Goal: Information Seeking & Learning: Learn about a topic

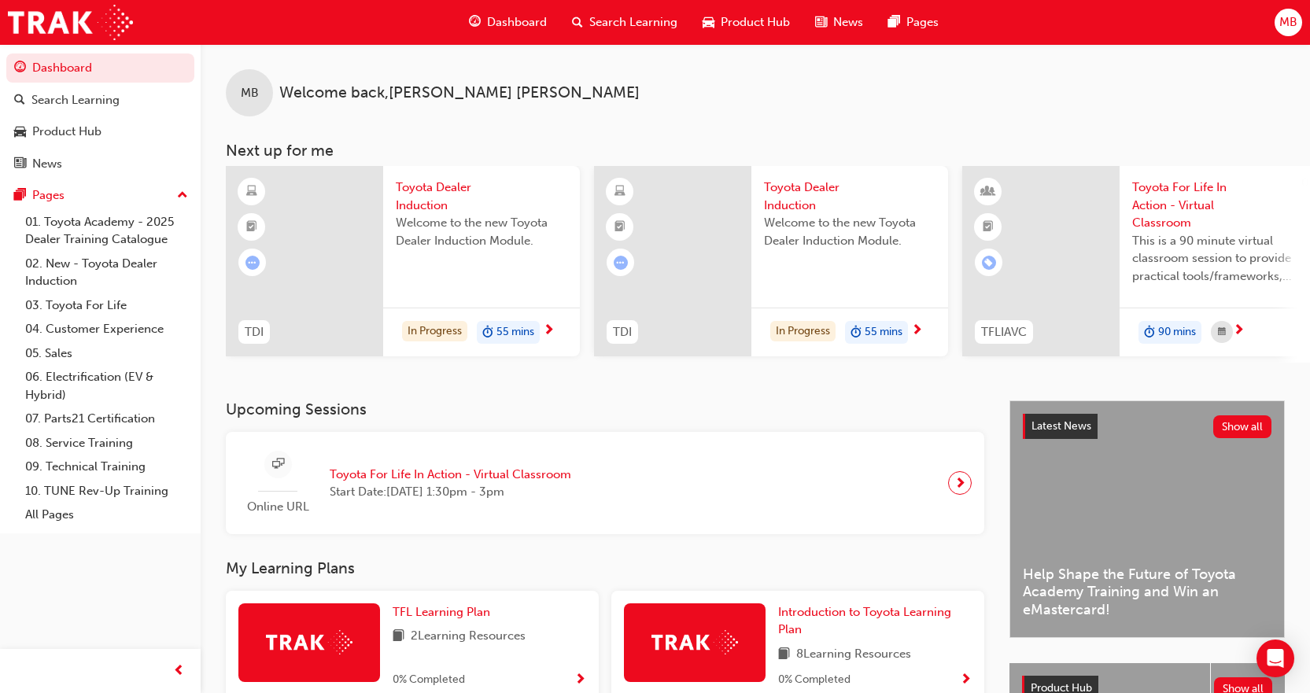
click at [559, 329] on div "In Progress 55 mins" at bounding box center [481, 333] width 197 height 50
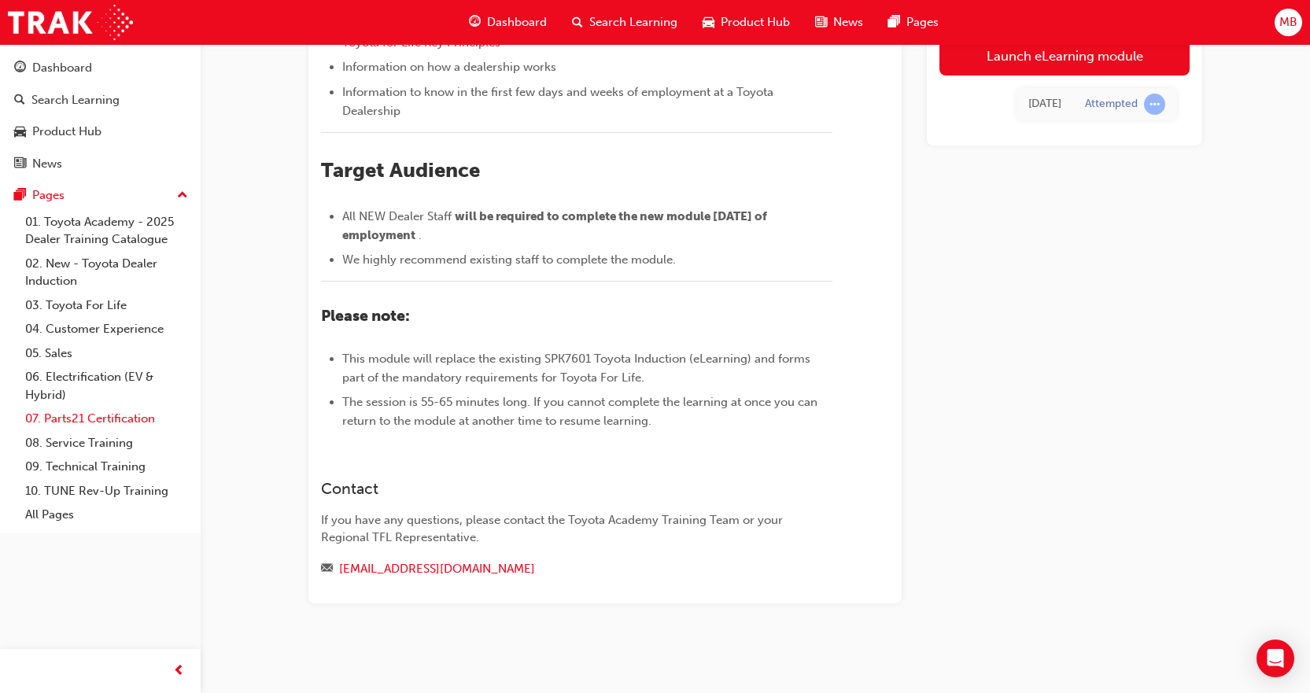
scroll to position [566, 0]
click at [80, 223] on link "01. Toyota Academy - 2025 Dealer Training Catalogue" at bounding box center [106, 231] width 175 height 42
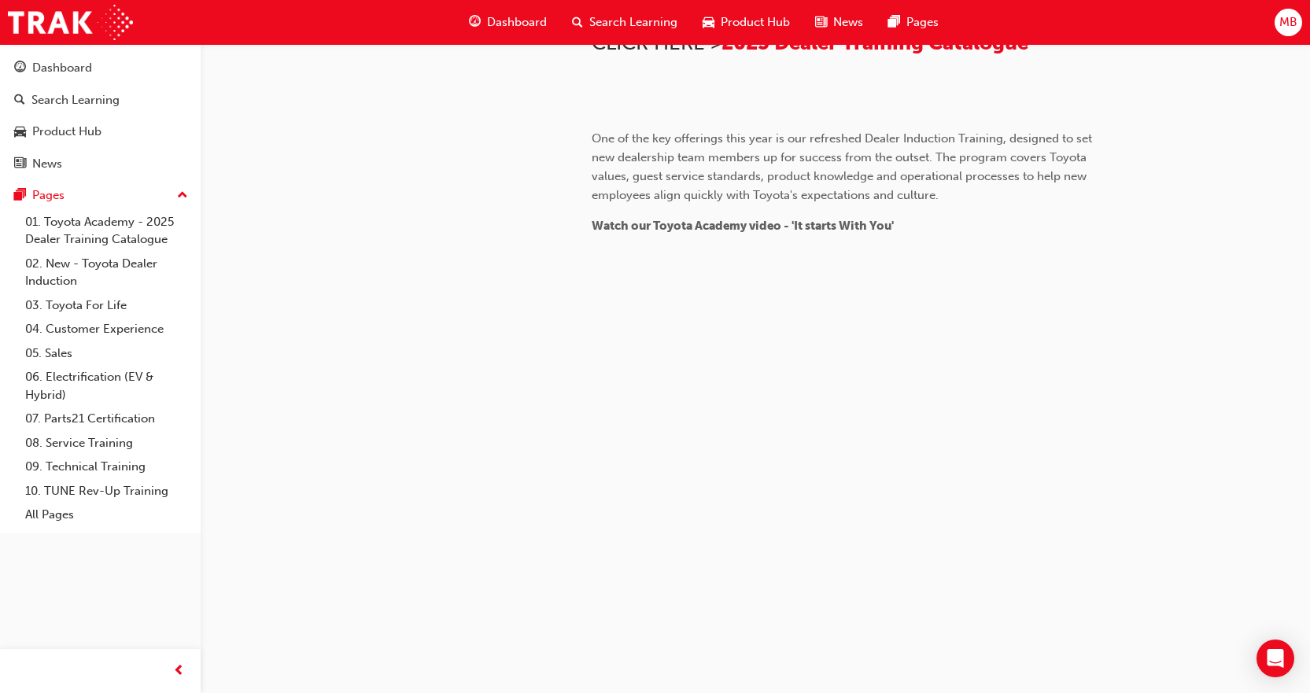
scroll to position [1004, 0]
click at [79, 260] on link "02. New - Toyota Dealer Induction" at bounding box center [106, 273] width 175 height 42
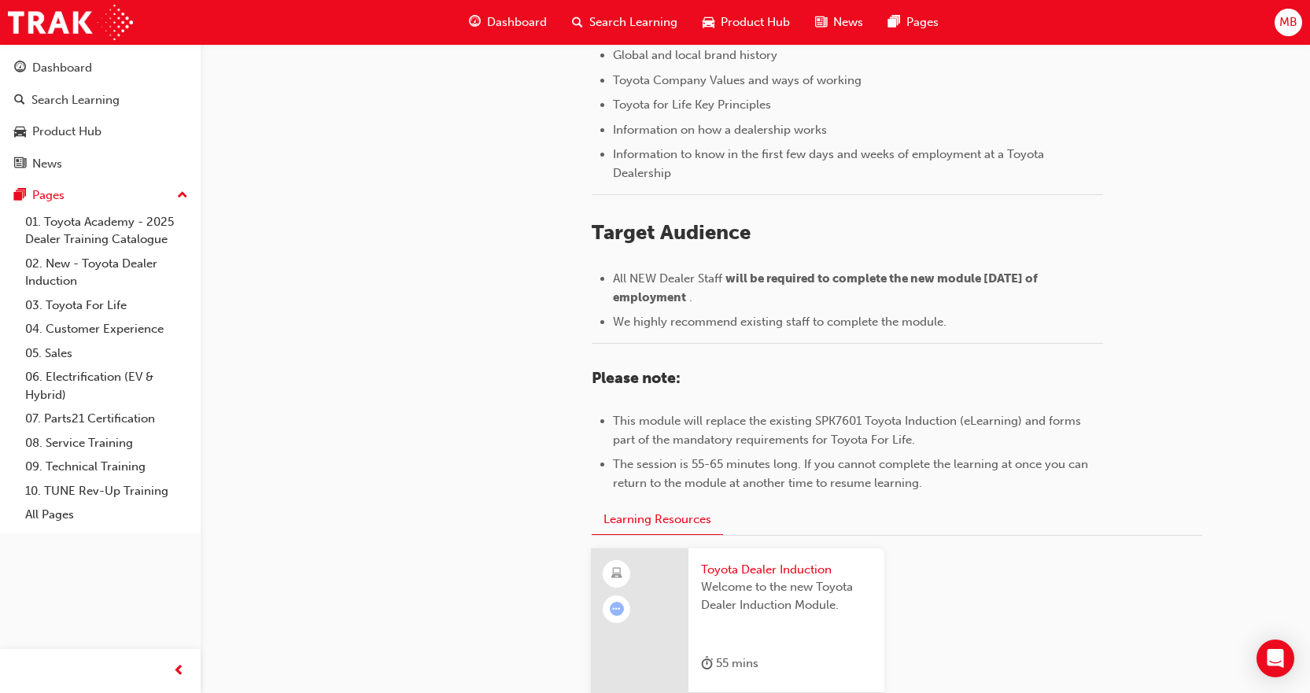
scroll to position [708, 0]
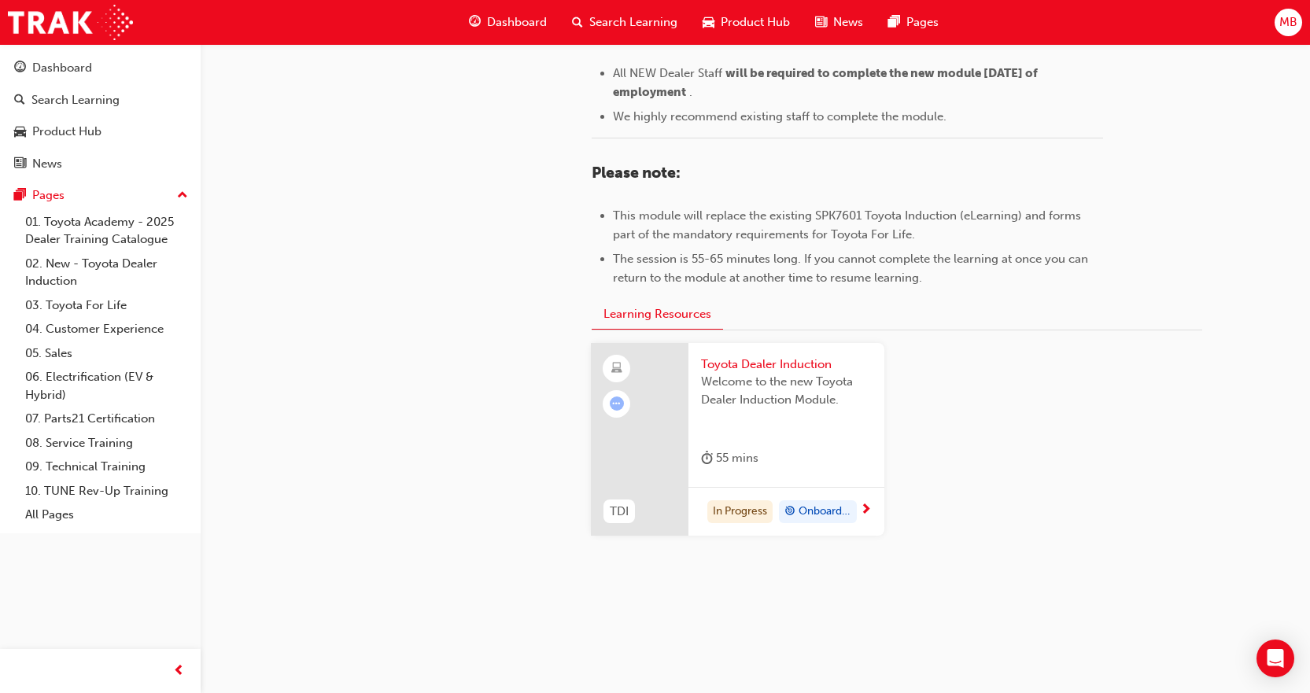
click at [806, 450] on div "55 mins" at bounding box center [786, 461] width 171 height 26
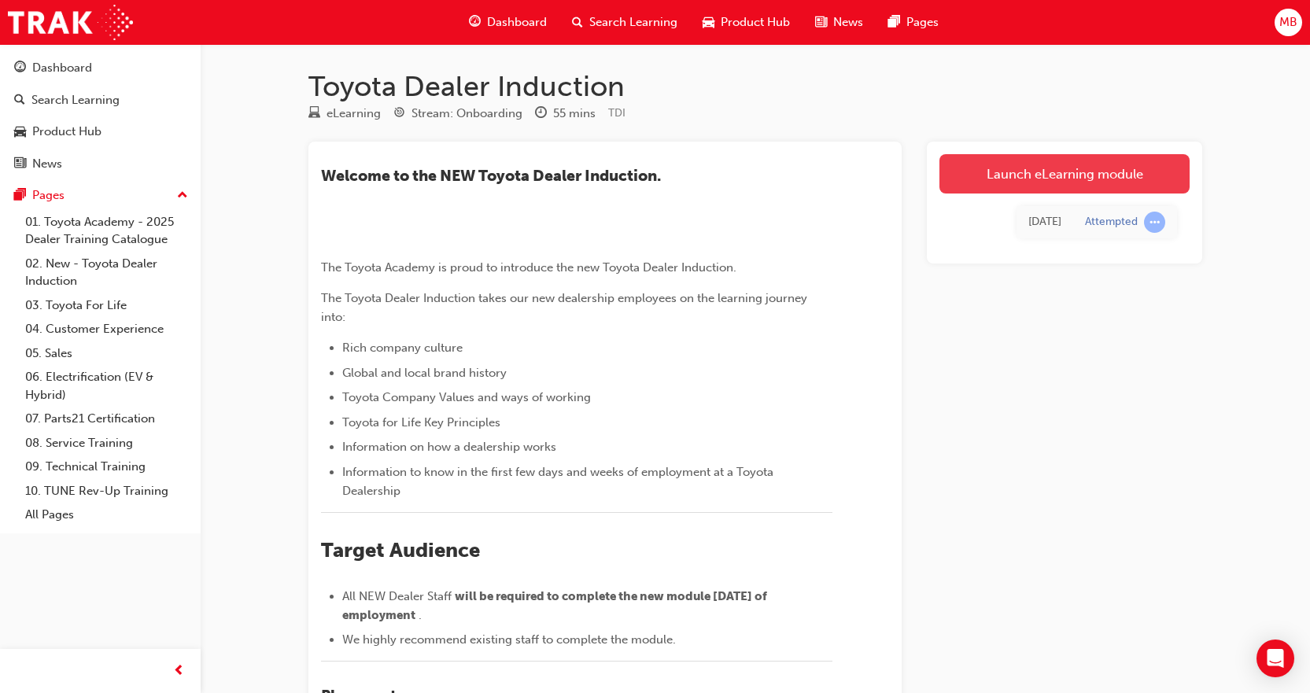
click at [1065, 179] on link "Launch eLearning module" at bounding box center [1064, 173] width 250 height 39
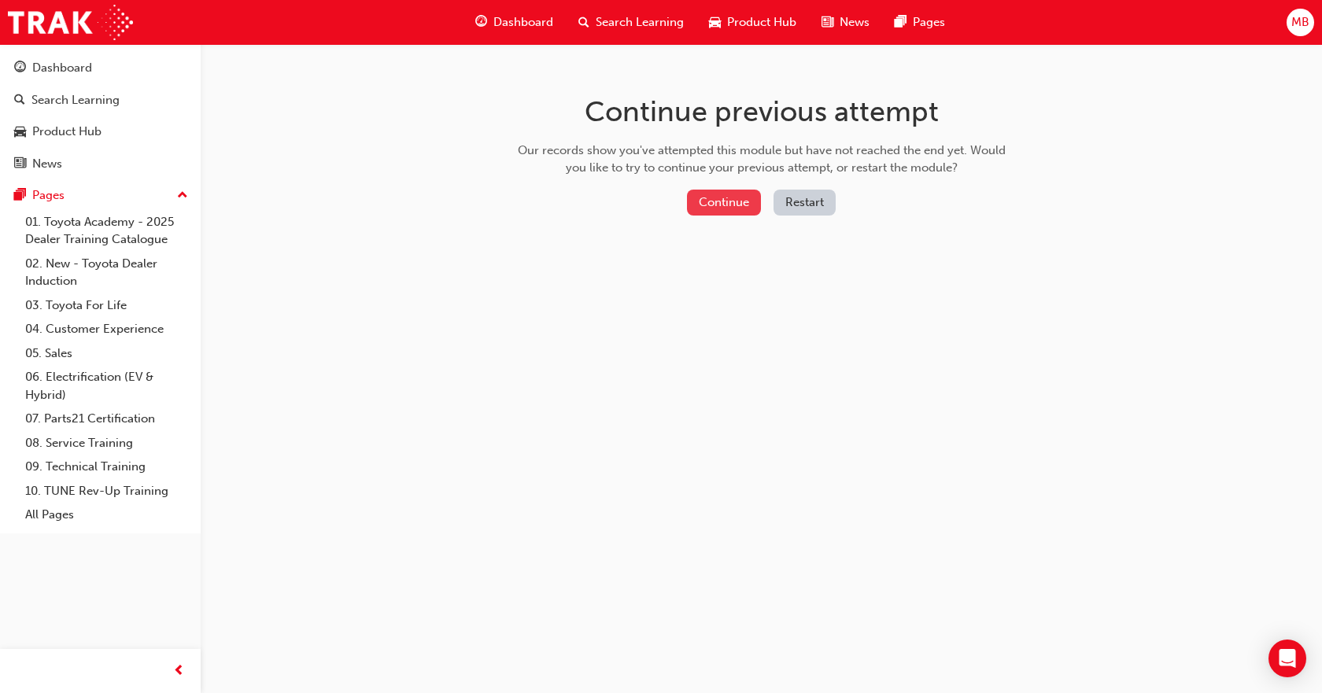
click at [718, 204] on button "Continue" at bounding box center [724, 203] width 74 height 26
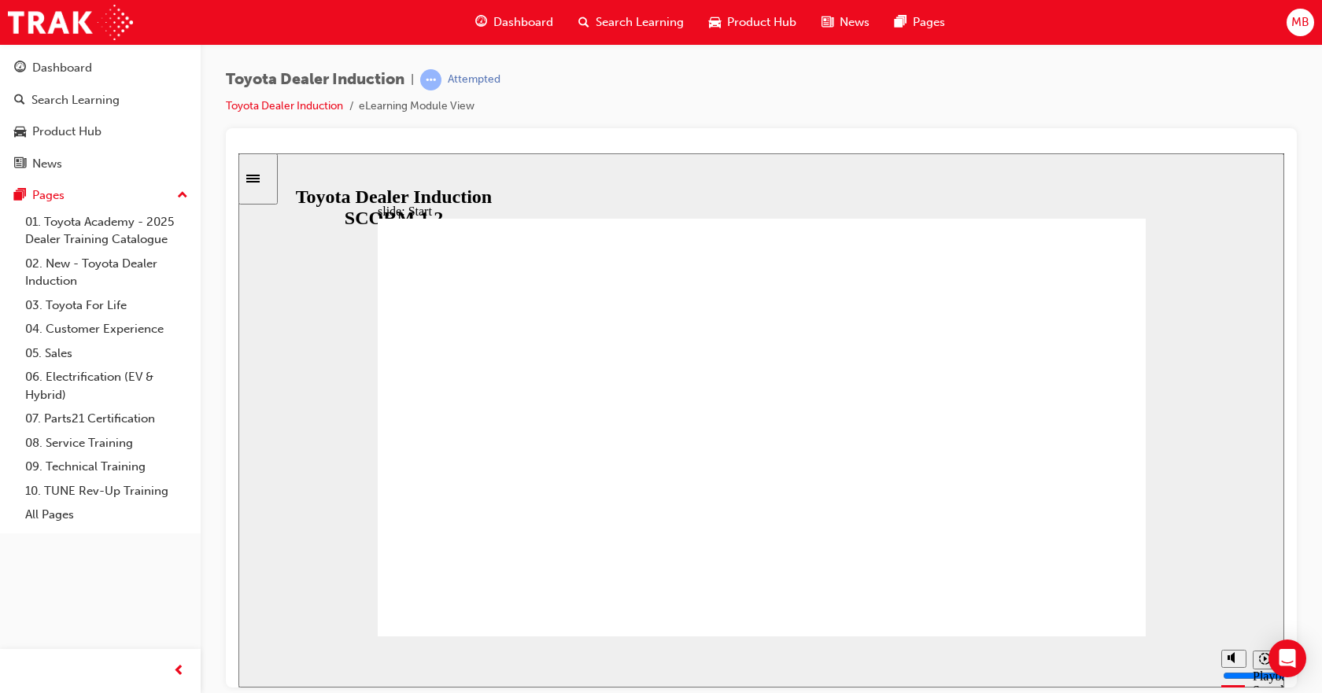
drag, startPoint x: 1182, startPoint y: 262, endPoint x: 868, endPoint y: 528, distance: 411.4
drag, startPoint x: 1175, startPoint y: 664, endPoint x: 1187, endPoint y: 663, distance: 11.8
click at [1187, 663] on div "playback controls" at bounding box center [729, 661] width 967 height 51
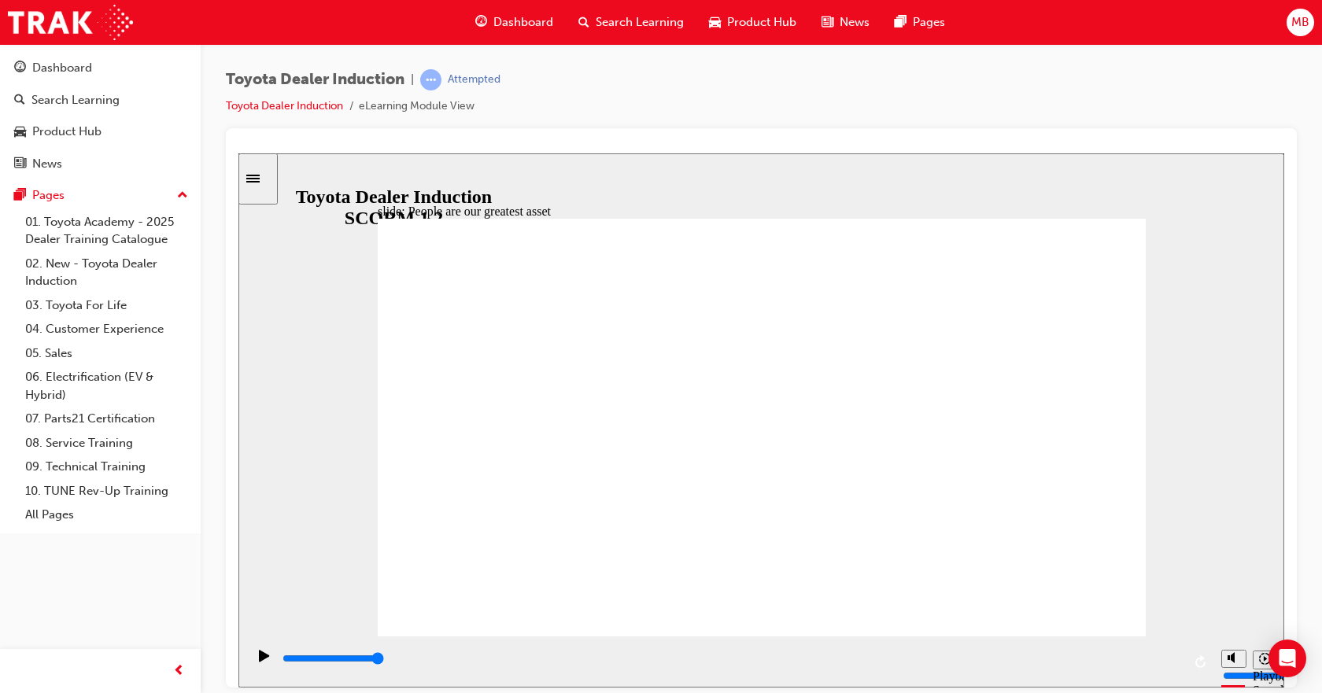
type input "7500"
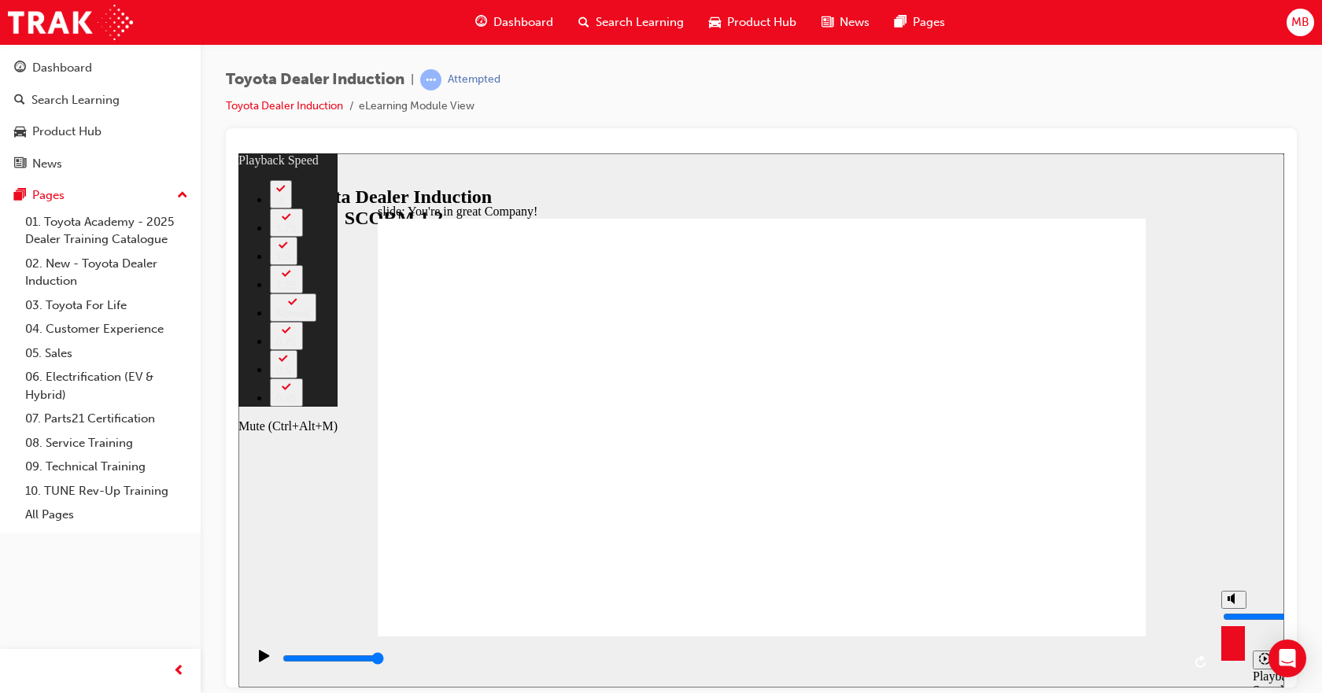
type input "9"
type input "7"
type input "9"
type input "7"
type input "9"
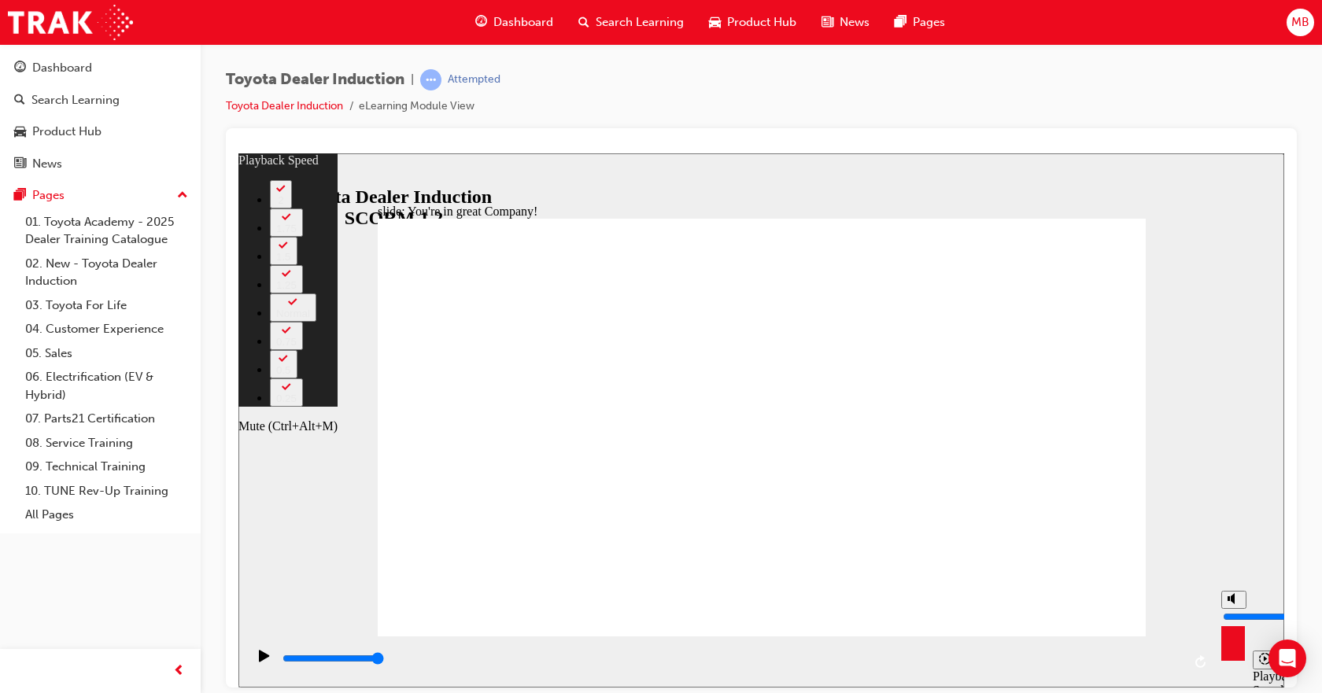
type input "6"
type input "9"
type input "6"
type input "10"
drag, startPoint x: 1229, startPoint y: 597, endPoint x: 1240, endPoint y: 610, distance: 17.3
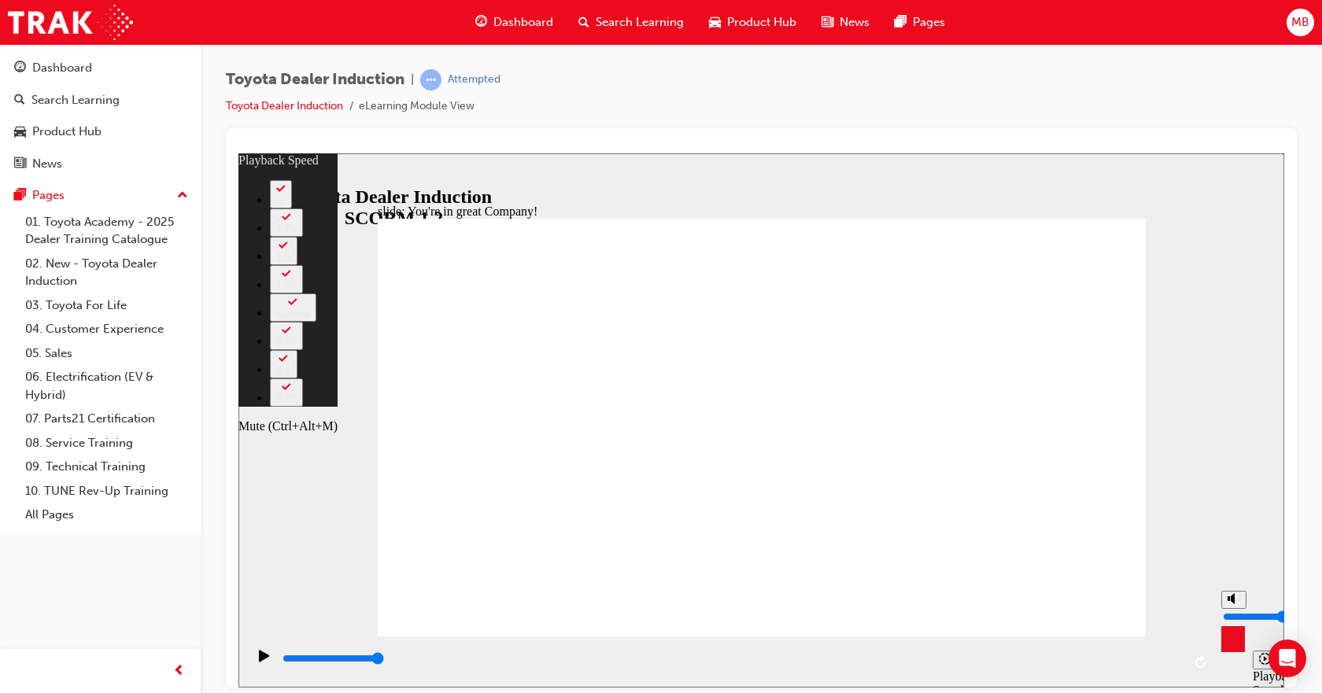
type input "6"
click at [1240, 610] on input "volume" at bounding box center [1273, 616] width 101 height 13
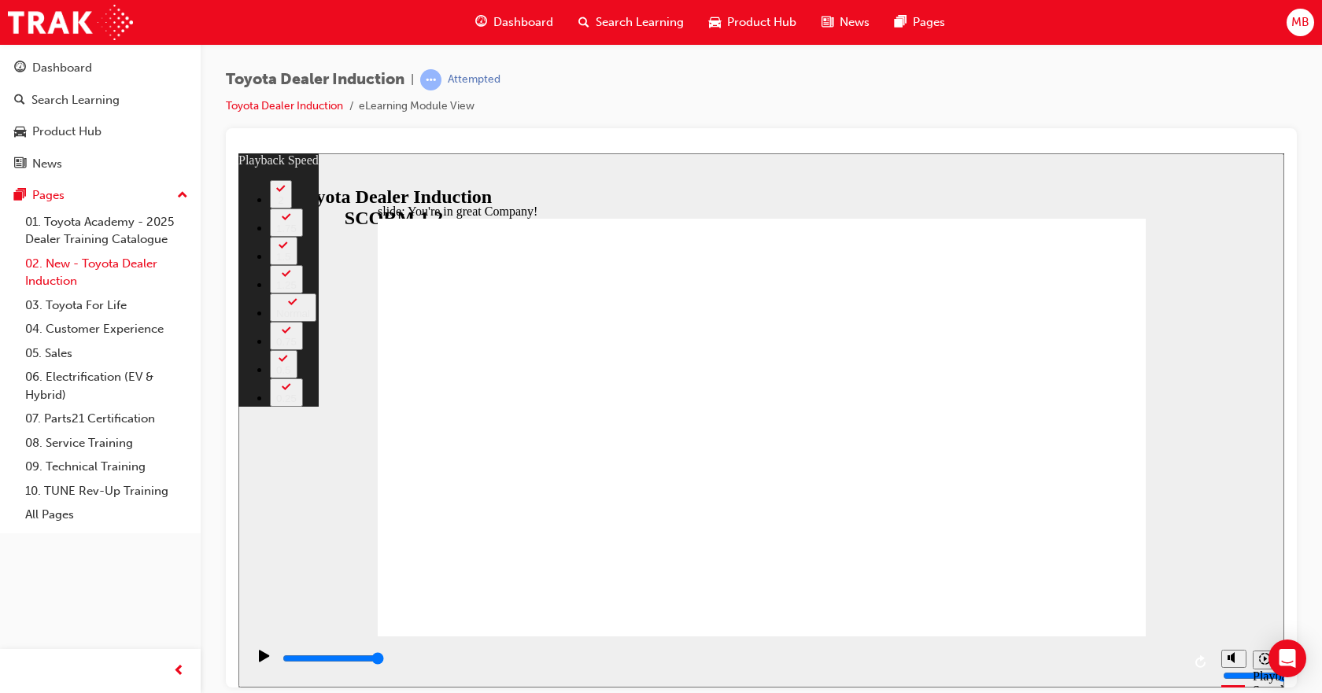
click at [116, 267] on link "02. New - Toyota Dealer Induction" at bounding box center [106, 273] width 175 height 42
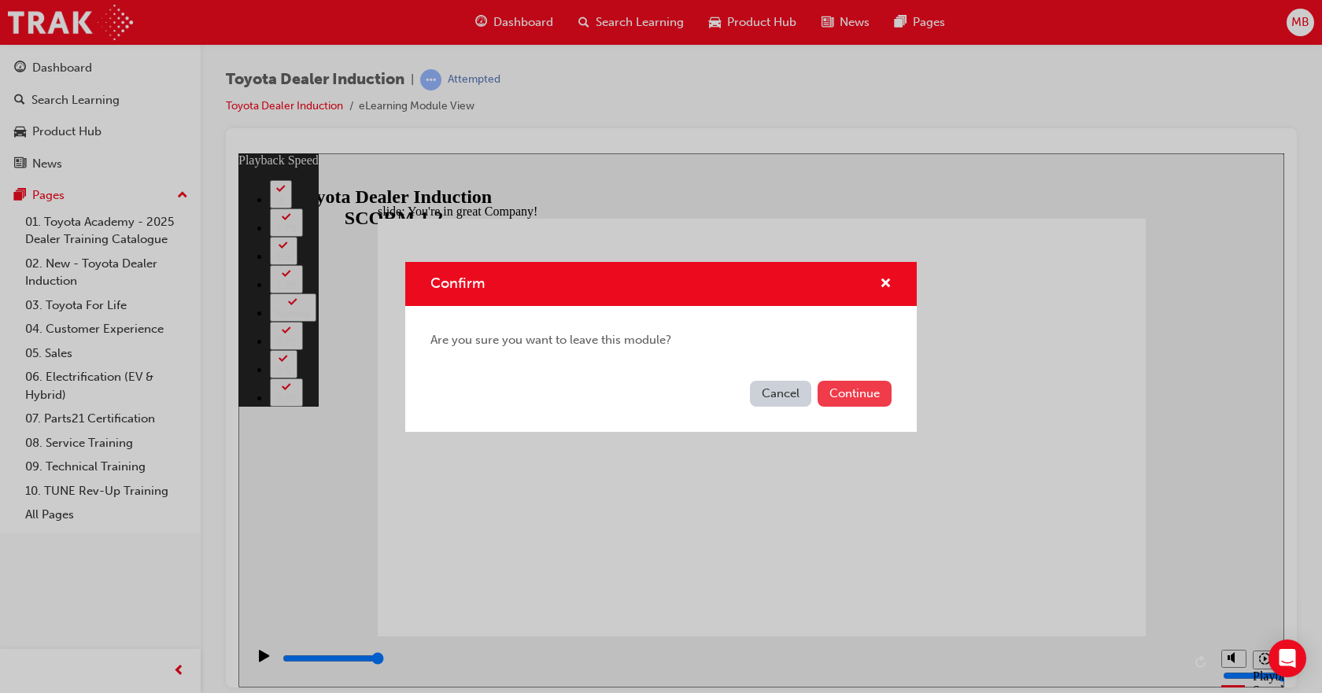
type input "12"
click at [842, 400] on button "Continue" at bounding box center [854, 394] width 74 height 26
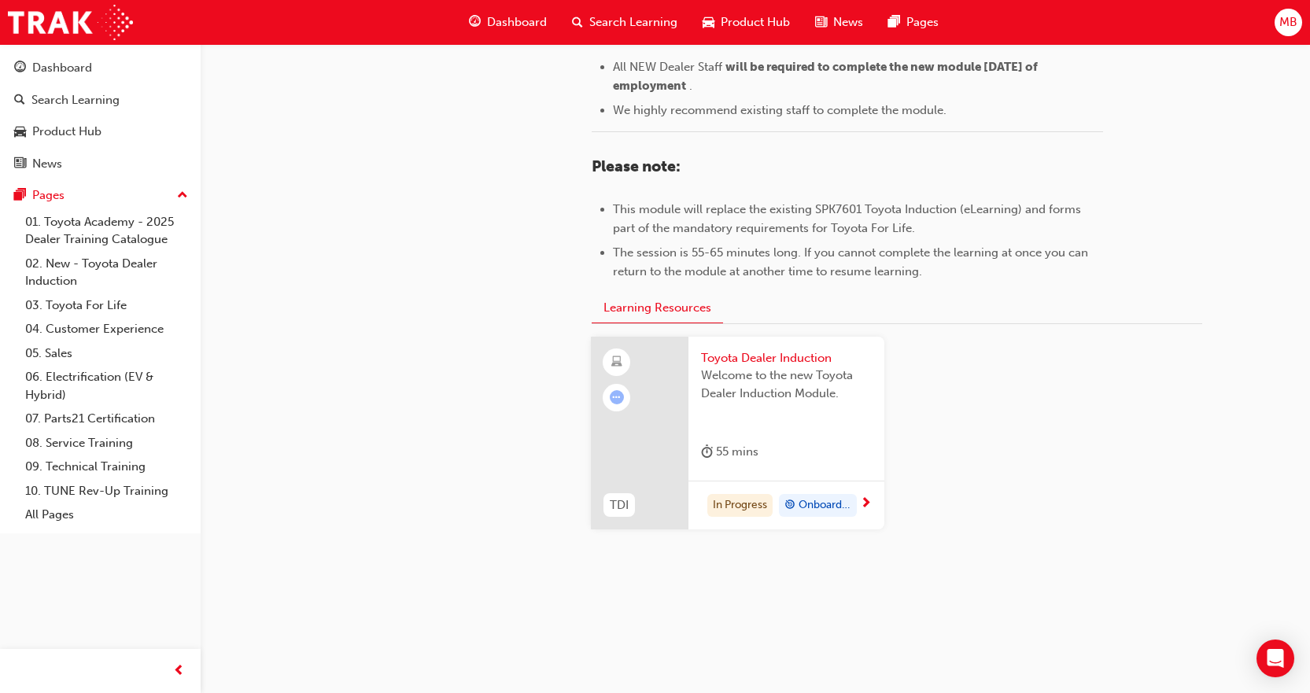
scroll to position [716, 0]
click at [880, 500] on div "In Progress Onboarding" at bounding box center [786, 504] width 196 height 50
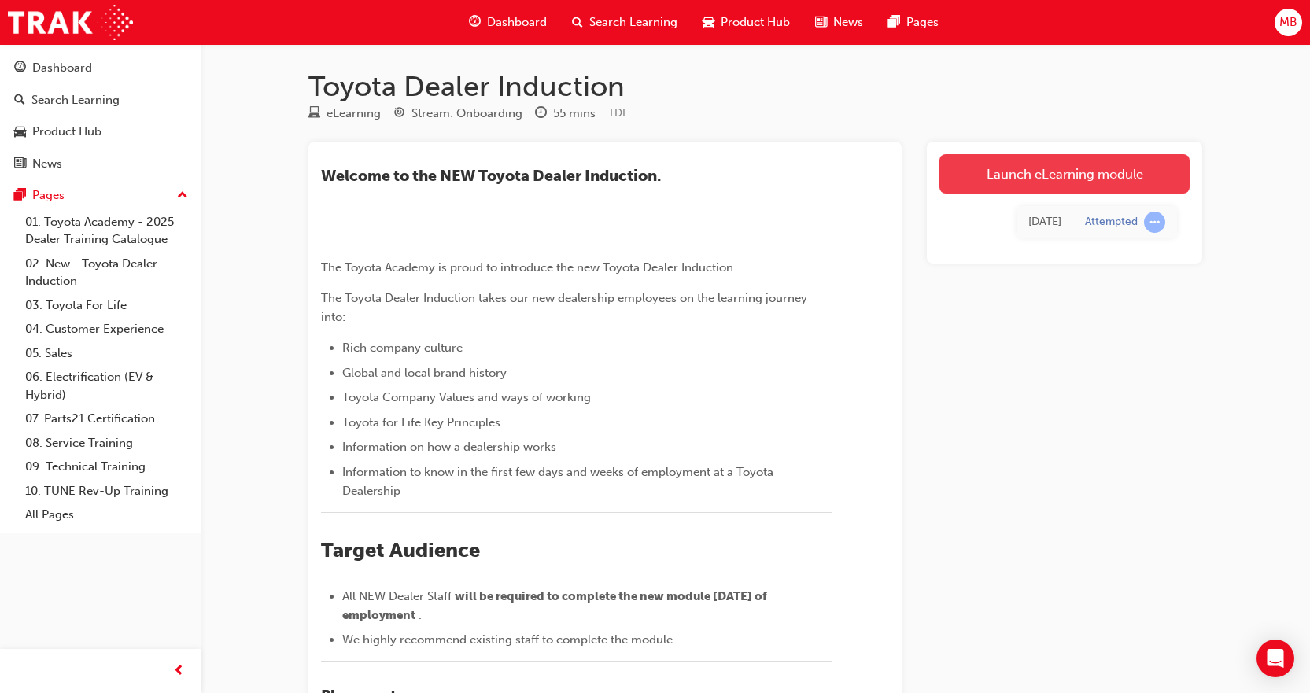
click at [958, 186] on link "Launch eLearning module" at bounding box center [1064, 173] width 250 height 39
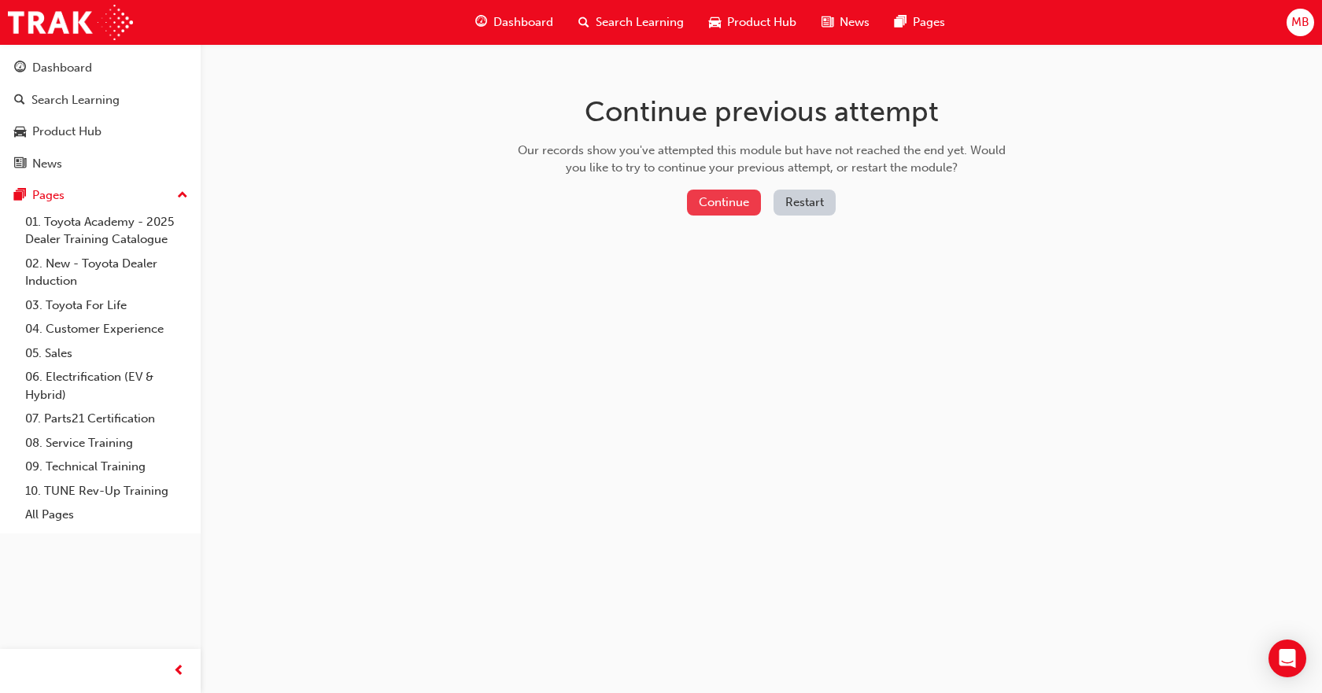
click at [717, 209] on button "Continue" at bounding box center [724, 203] width 74 height 26
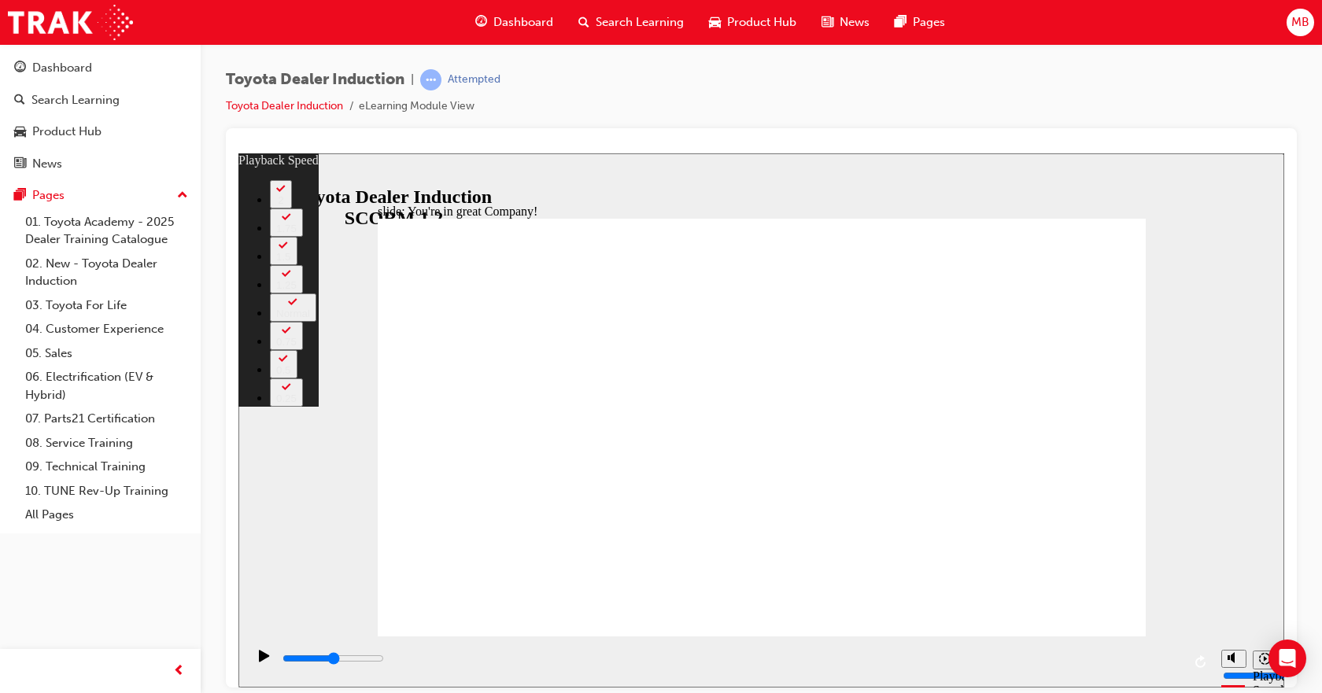
type input "7500"
type input "2"
click at [138, 337] on link "04. Customer Experience" at bounding box center [106, 329] width 175 height 24
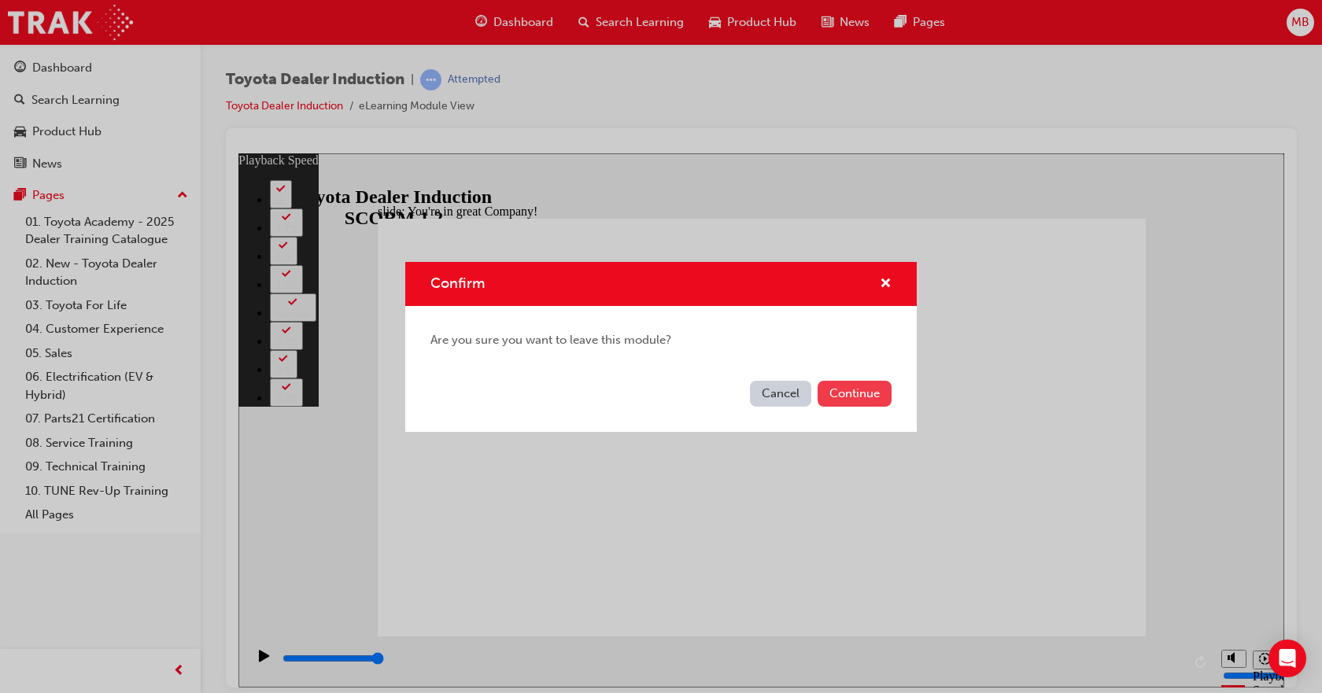
click at [852, 395] on button "Continue" at bounding box center [854, 394] width 74 height 26
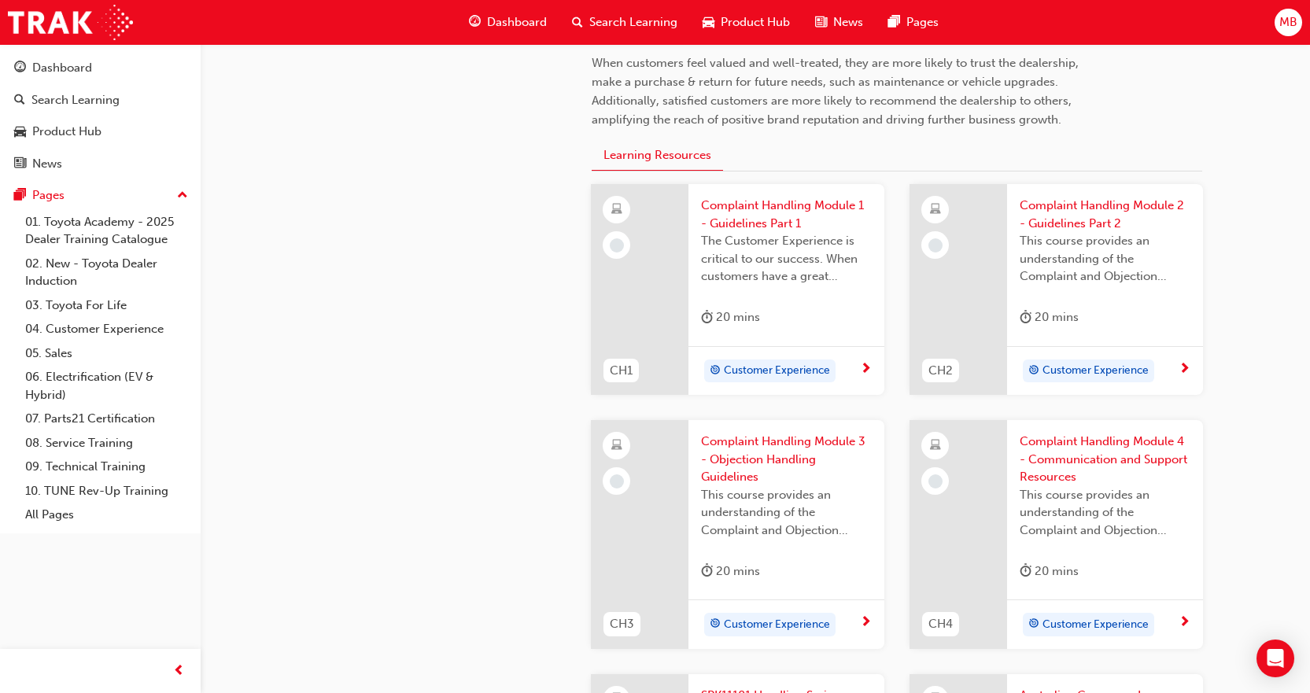
scroll to position [472, 0]
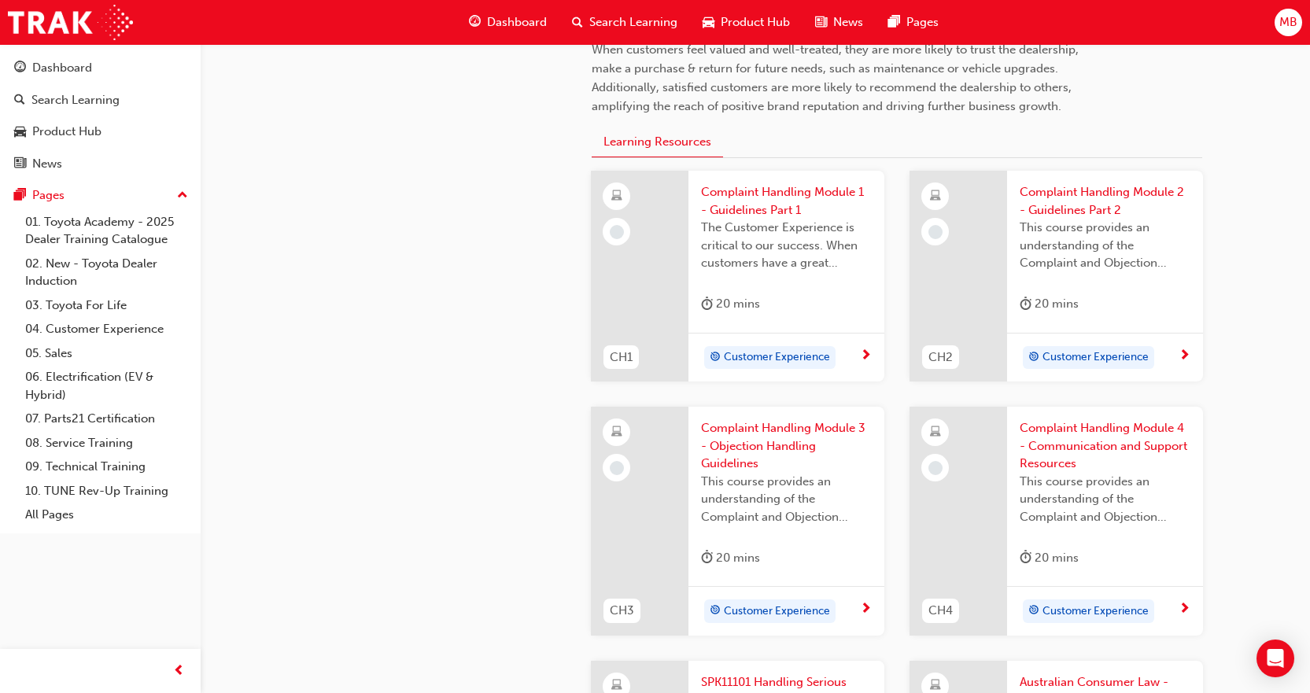
click at [843, 304] on div "20 mins" at bounding box center [786, 307] width 171 height 26
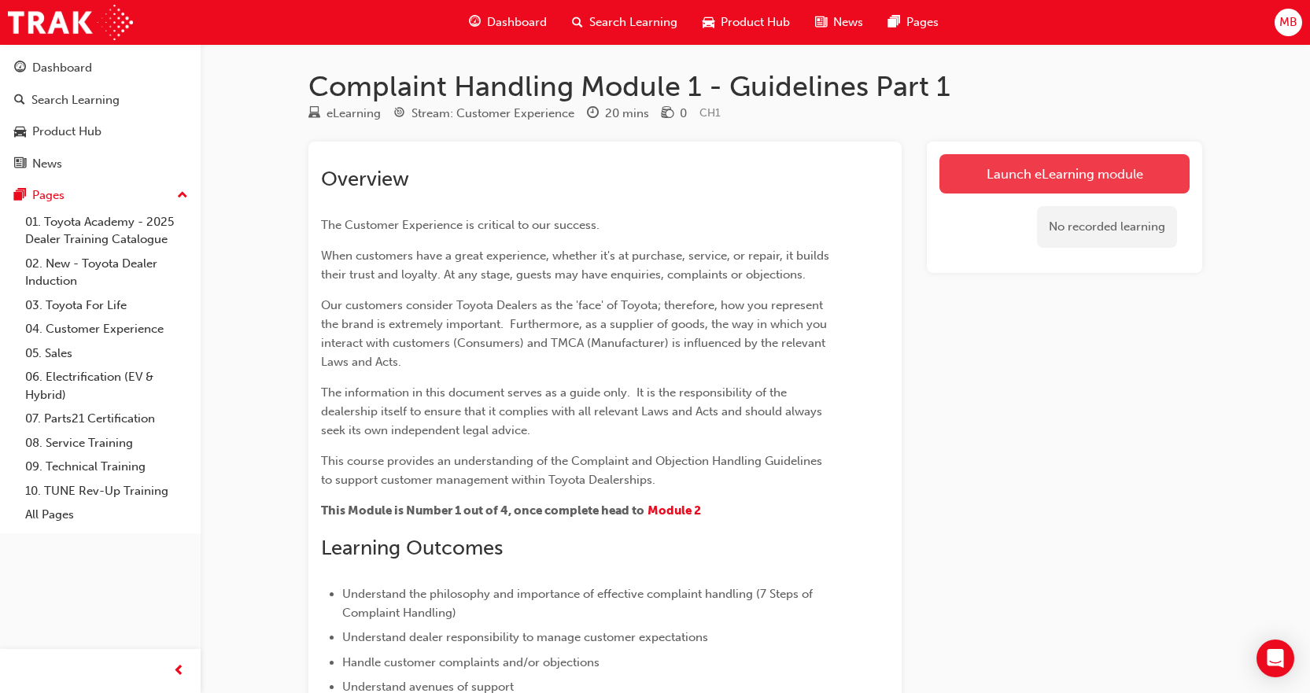
click at [998, 183] on link "Launch eLearning module" at bounding box center [1064, 173] width 250 height 39
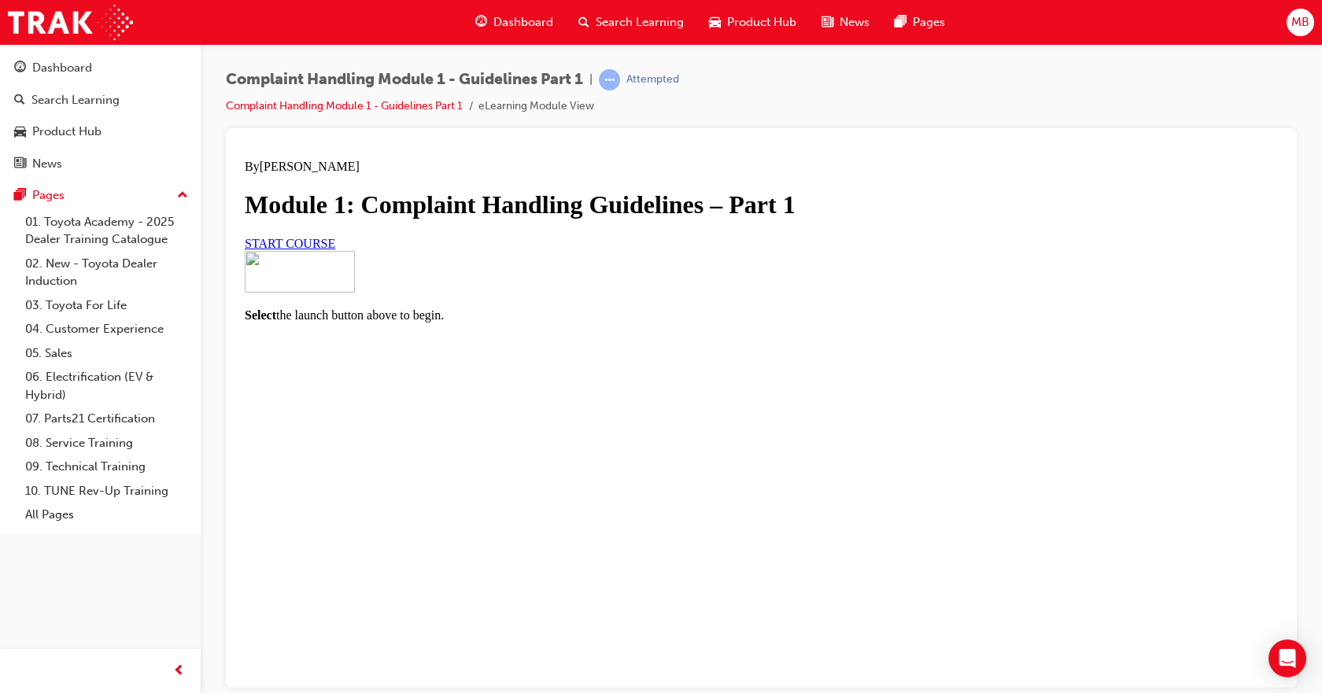
click at [335, 249] on link "START COURSE" at bounding box center [290, 242] width 90 height 13
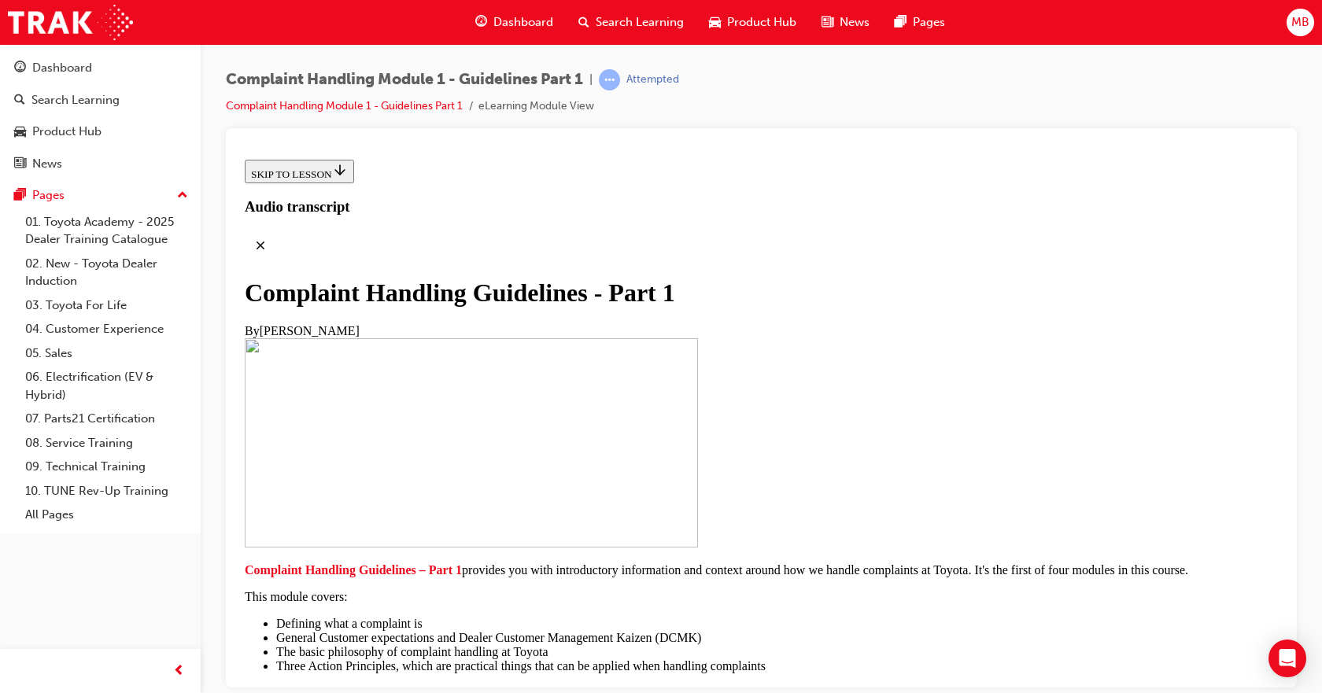
scroll to position [286, 0]
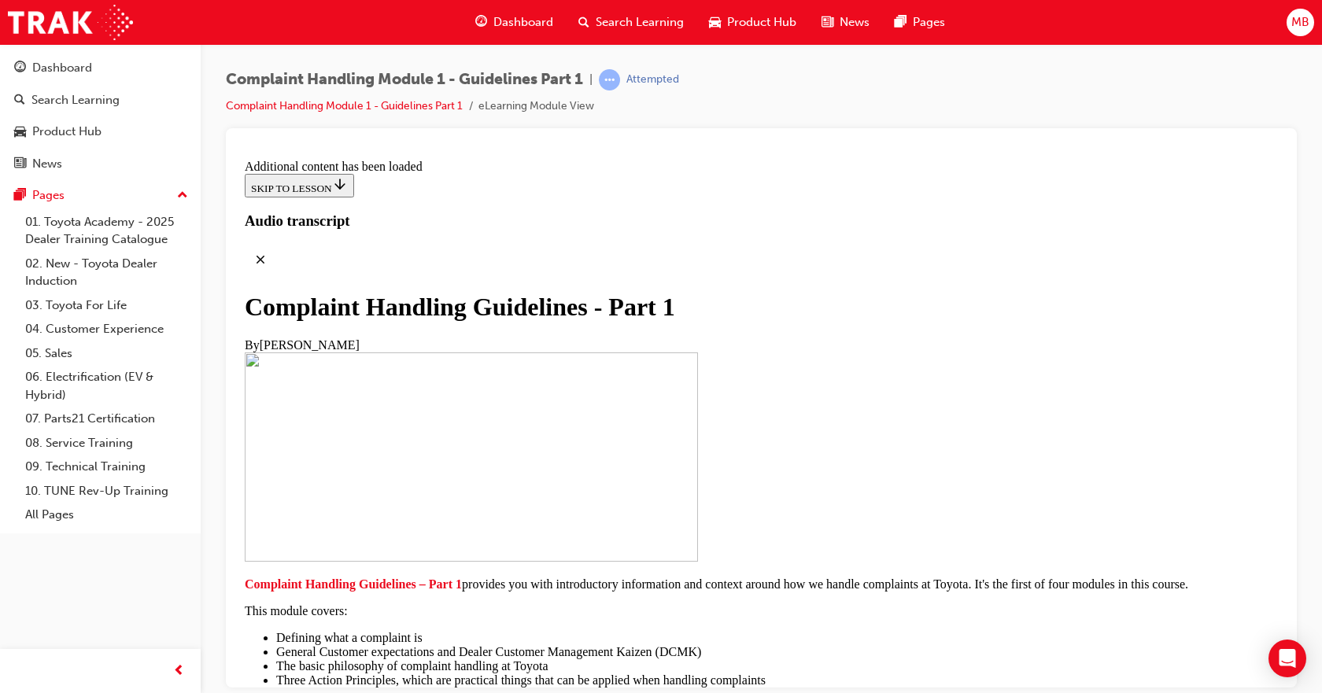
scroll to position [1046, 0]
drag, startPoint x: 703, startPoint y: 395, endPoint x: 699, endPoint y: 405, distance: 11.3
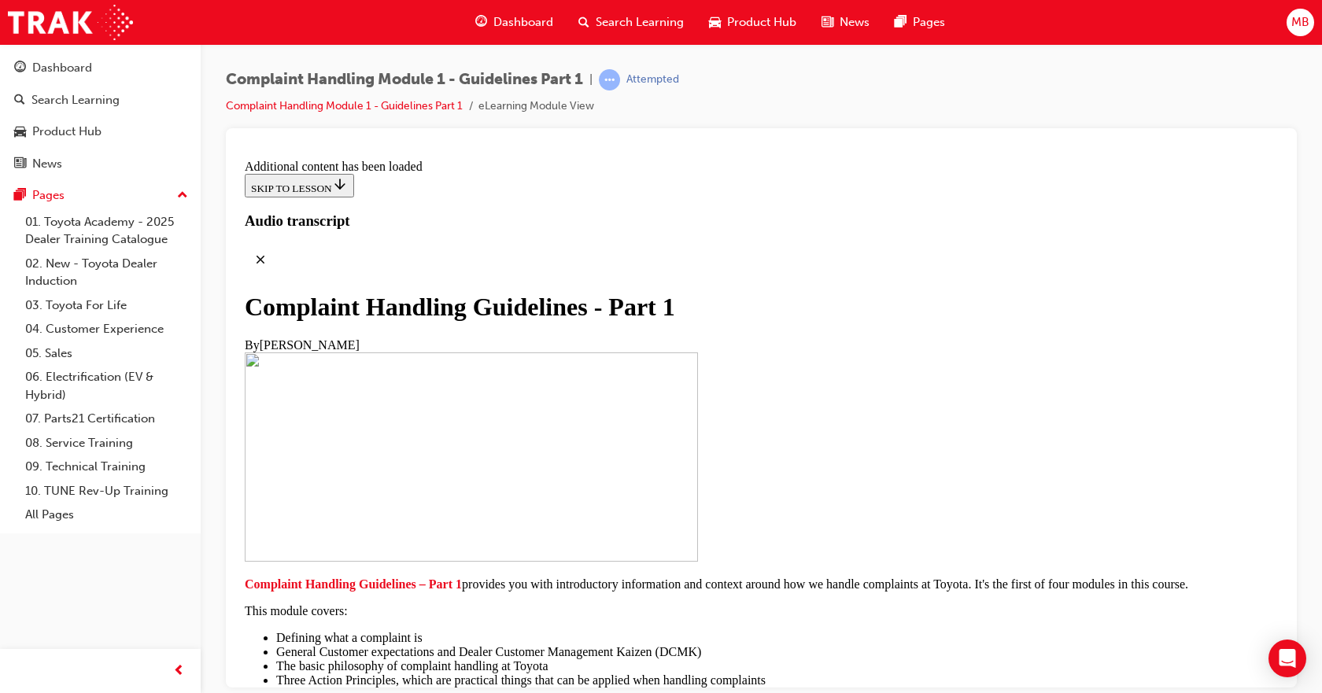
drag, startPoint x: 902, startPoint y: 370, endPoint x: 902, endPoint y: 378, distance: 8.7
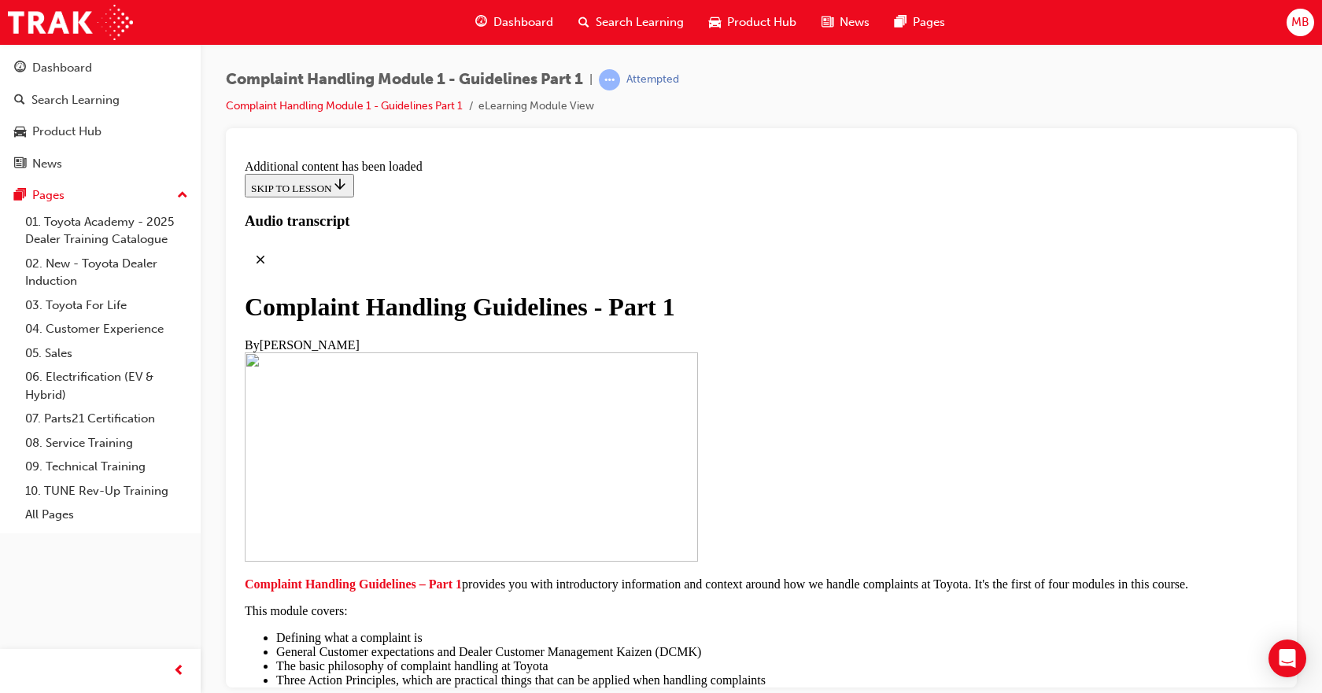
drag, startPoint x: 938, startPoint y: 371, endPoint x: 938, endPoint y: 380, distance: 8.7
drag, startPoint x: 974, startPoint y: 376, endPoint x: 963, endPoint y: 398, distance: 24.6
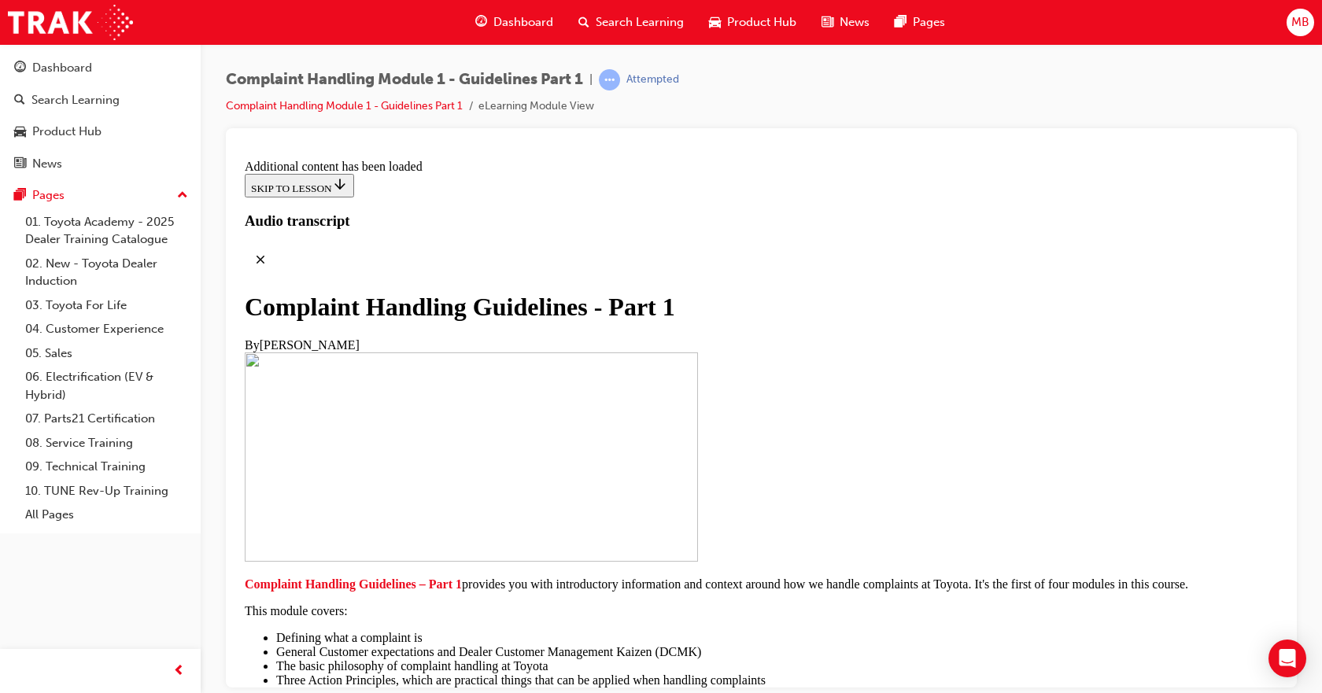
scroll to position [1634, 0]
drag, startPoint x: 717, startPoint y: 287, endPoint x: 711, endPoint y: 312, distance: 25.9
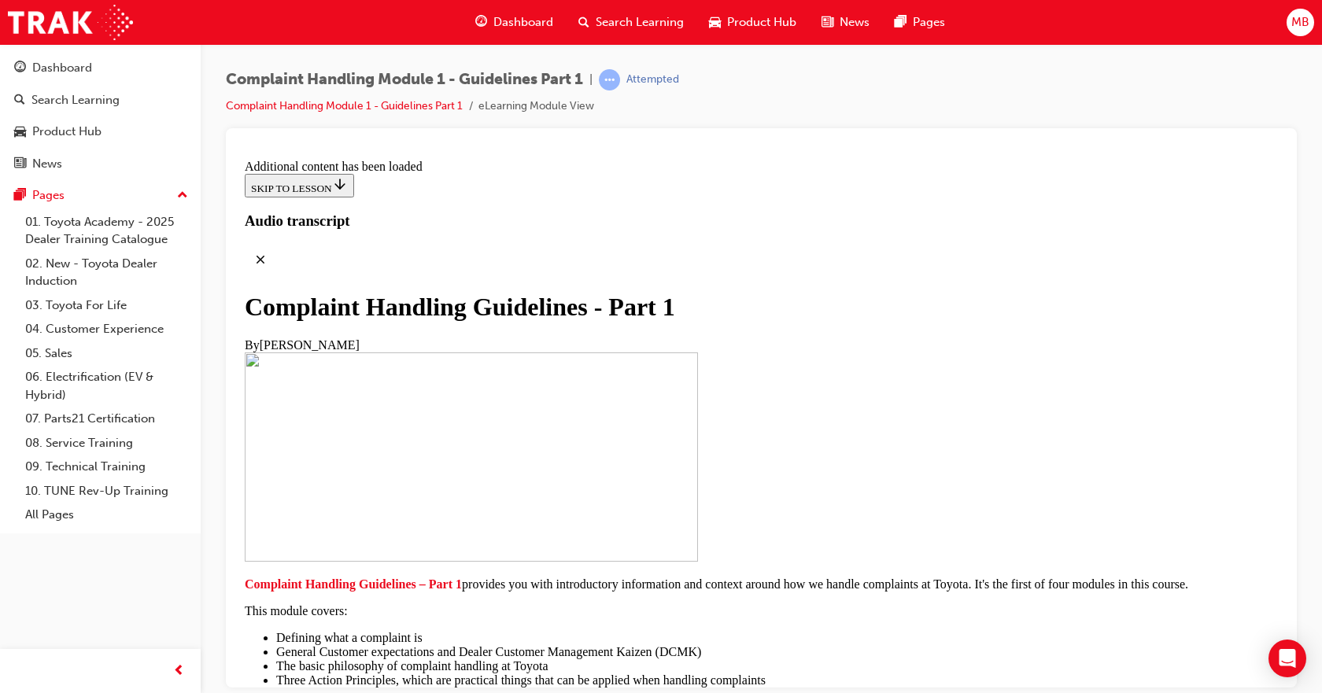
drag, startPoint x: 598, startPoint y: 399, endPoint x: 625, endPoint y: 397, distance: 27.6
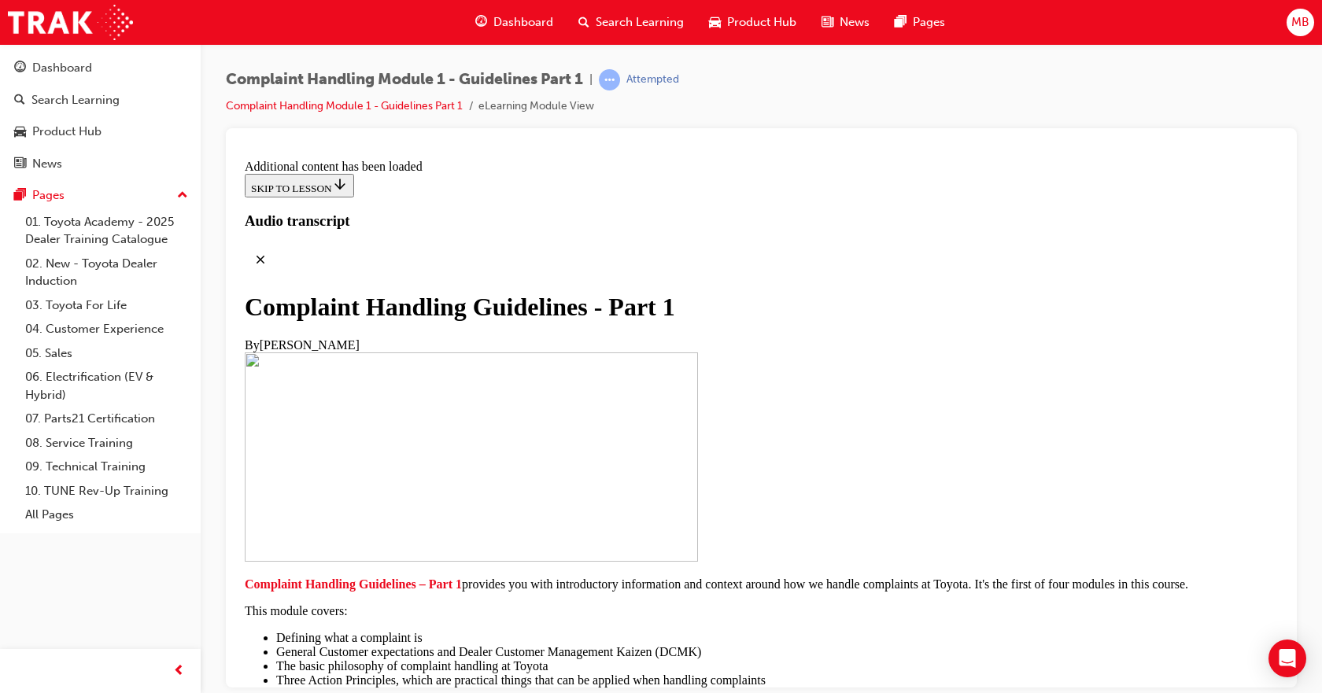
scroll to position [1868, 0]
drag, startPoint x: 529, startPoint y: 458, endPoint x: 535, endPoint y: 468, distance: 11.6
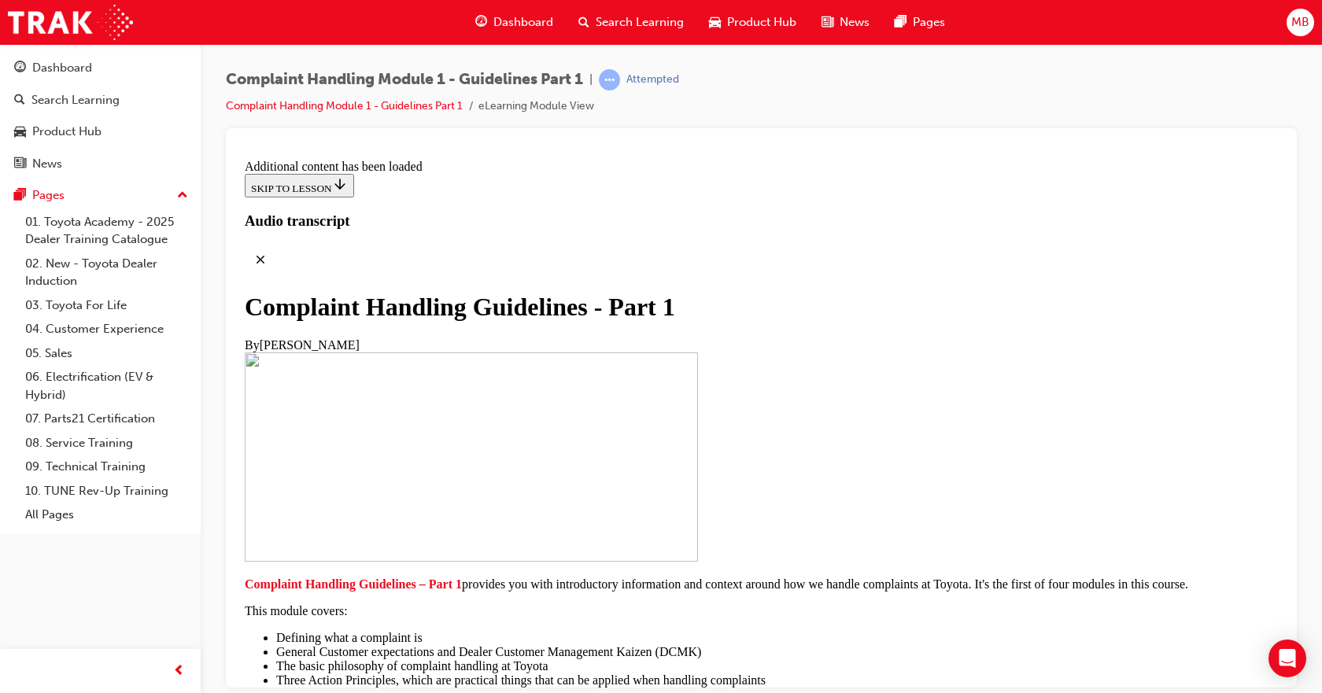
drag, startPoint x: 569, startPoint y: 363, endPoint x: 555, endPoint y: 405, distance: 44.0
drag, startPoint x: 562, startPoint y: 363, endPoint x: 554, endPoint y: 389, distance: 27.1
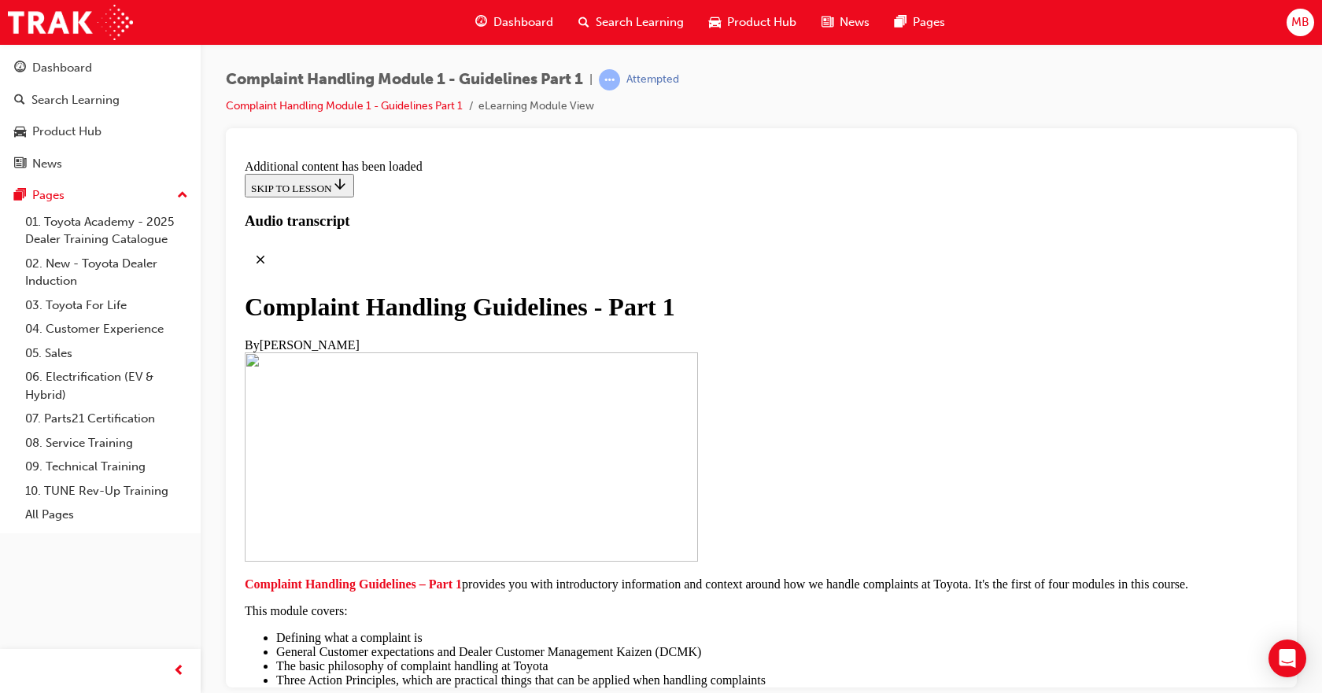
drag, startPoint x: 544, startPoint y: 361, endPoint x: 540, endPoint y: 384, distance: 23.2
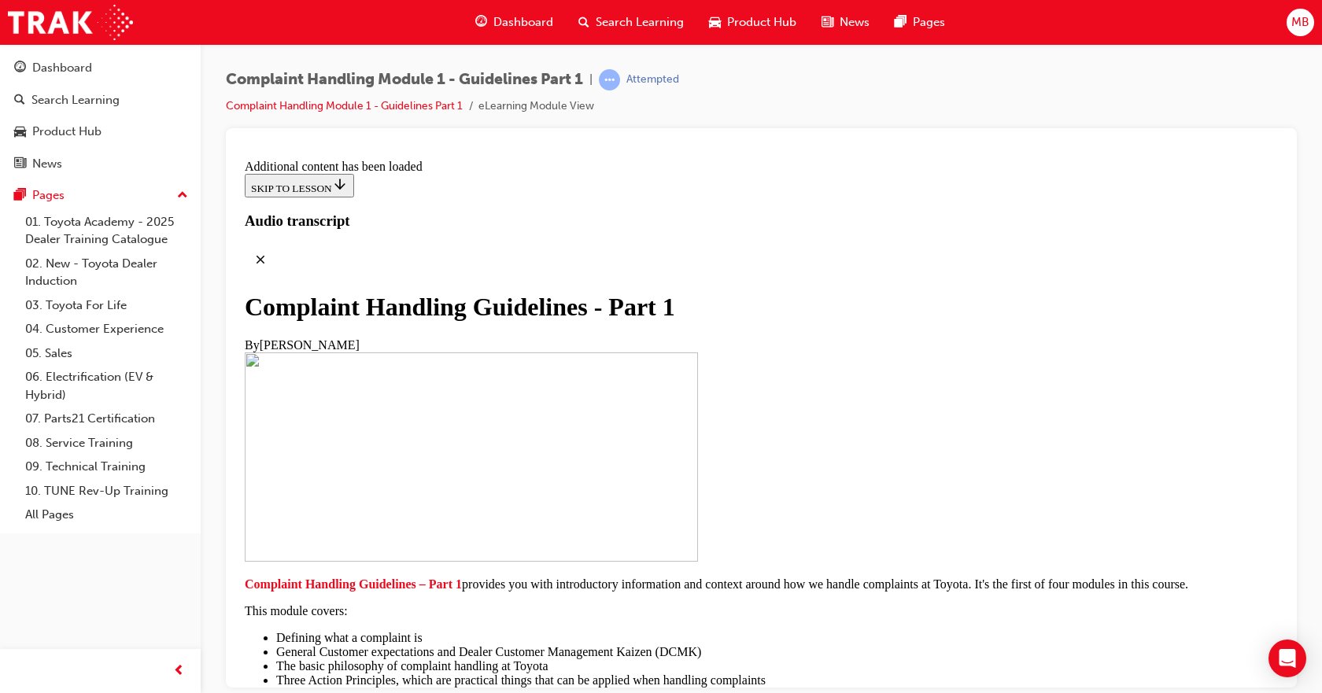
drag, startPoint x: 529, startPoint y: 358, endPoint x: 533, endPoint y: 380, distance: 22.5
drag, startPoint x: 545, startPoint y: 363, endPoint x: 537, endPoint y: 391, distance: 29.6
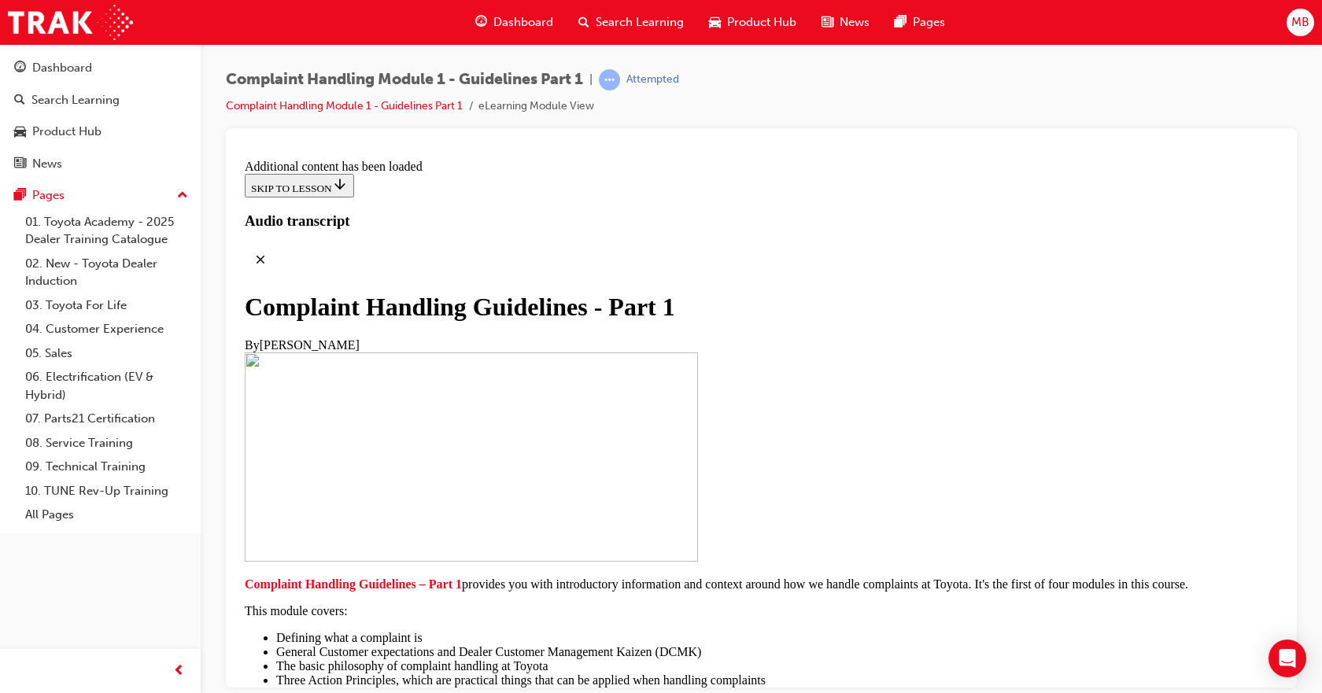
drag, startPoint x: 541, startPoint y: 377, endPoint x: 537, endPoint y: 395, distance: 18.7
drag, startPoint x: 548, startPoint y: 374, endPoint x: 545, endPoint y: 364, distance: 10.7
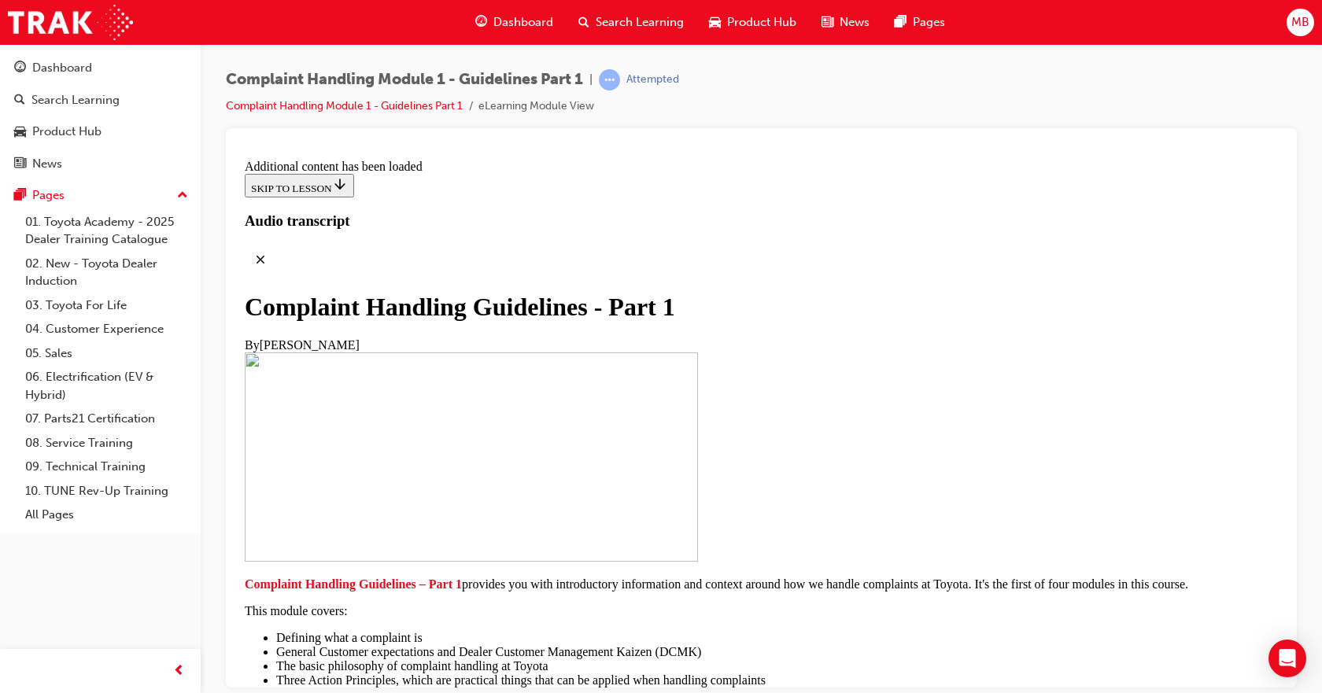
drag, startPoint x: 544, startPoint y: 419, endPoint x: 537, endPoint y: 396, distance: 23.7
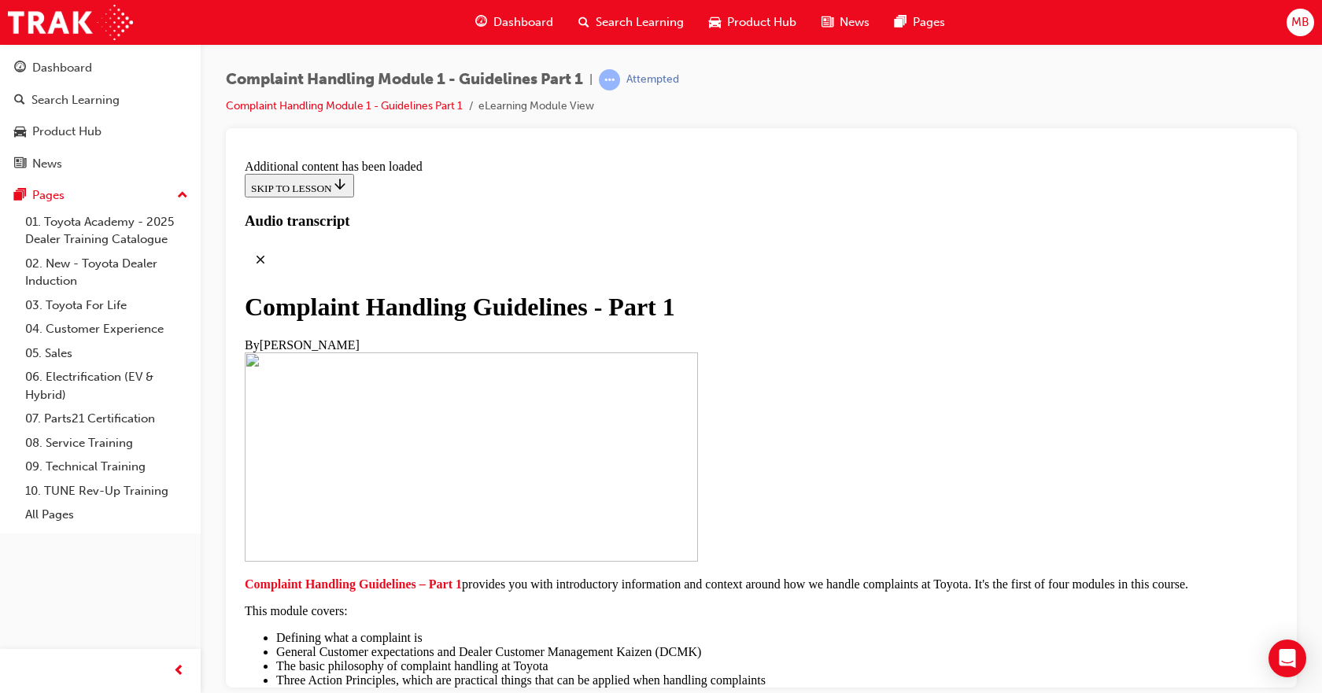
scroll to position [3211, 0]
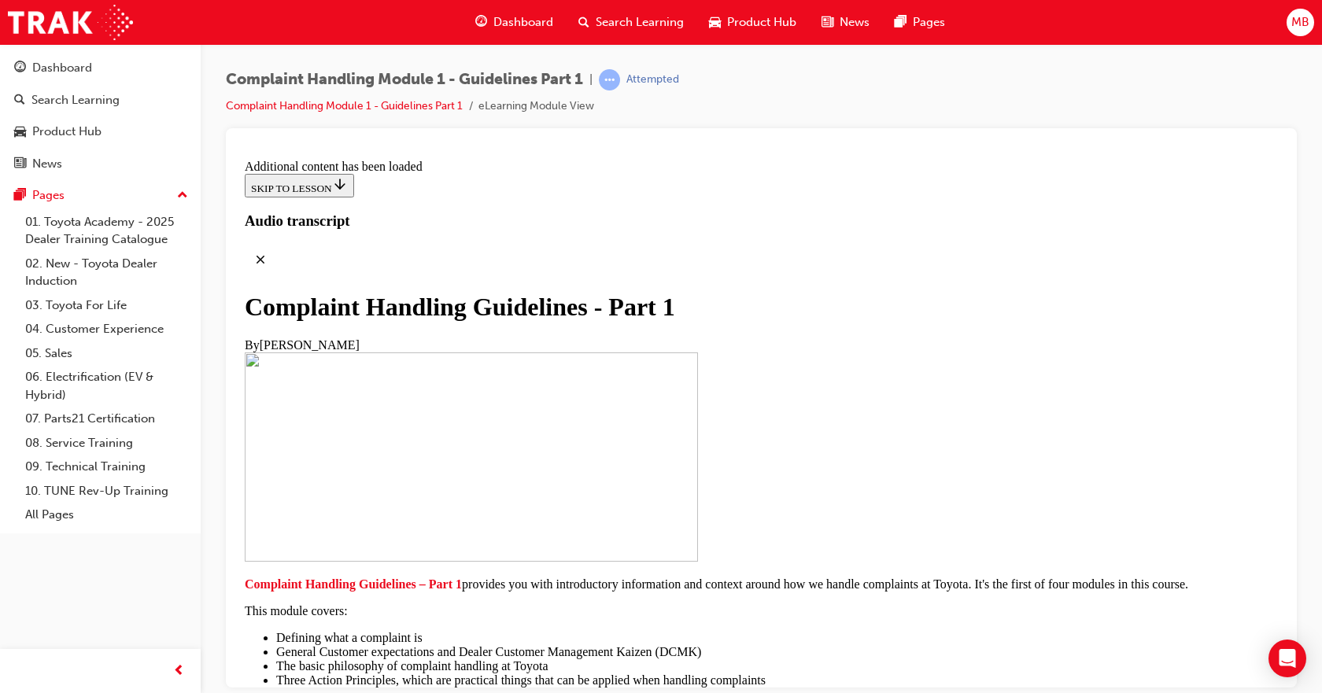
drag, startPoint x: 815, startPoint y: 391, endPoint x: 811, endPoint y: 408, distance: 17.0
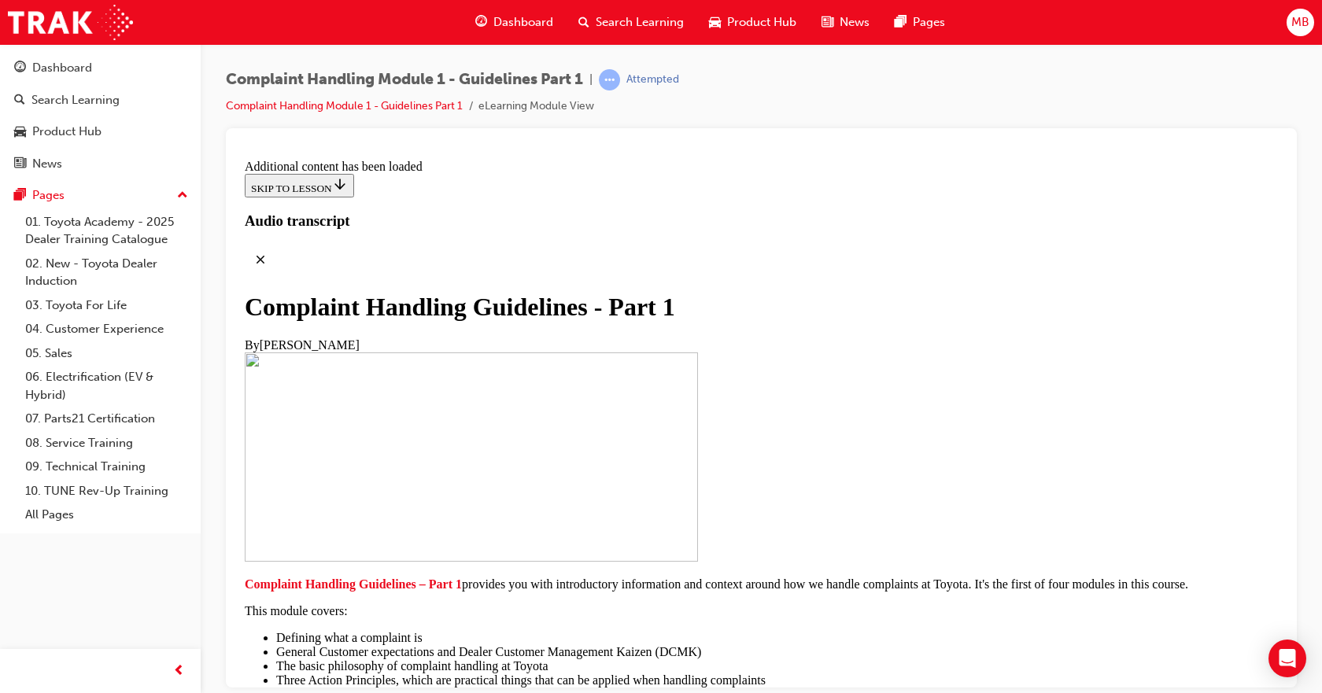
scroll to position [3605, 0]
drag, startPoint x: 762, startPoint y: 304, endPoint x: 758, endPoint y: 319, distance: 15.5
drag, startPoint x: 758, startPoint y: 319, endPoint x: 761, endPoint y: 305, distance: 14.4
